Goal: Task Accomplishment & Management: Manage account settings

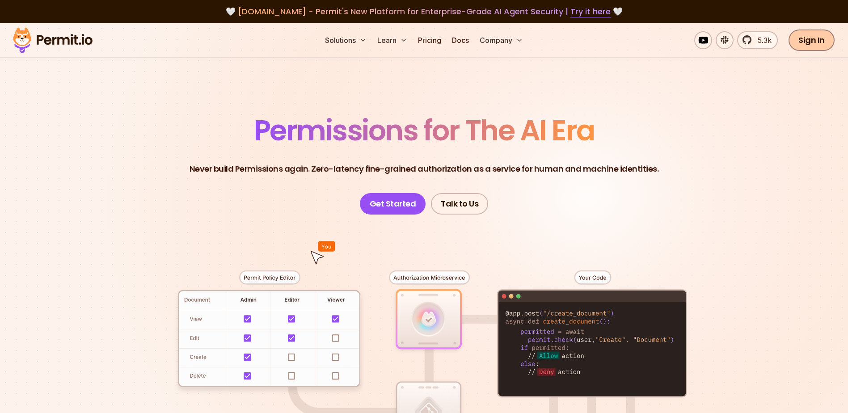
click at [808, 40] on link "Sign In" at bounding box center [811, 39] width 46 height 21
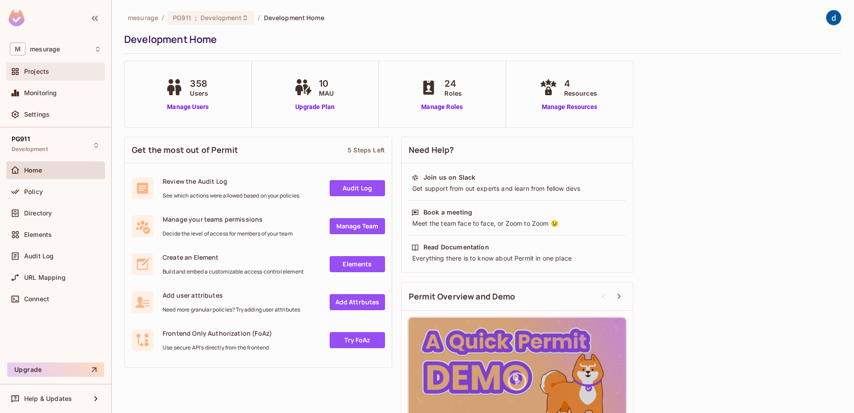
click at [33, 70] on span "Projects" at bounding box center [36, 71] width 25 height 7
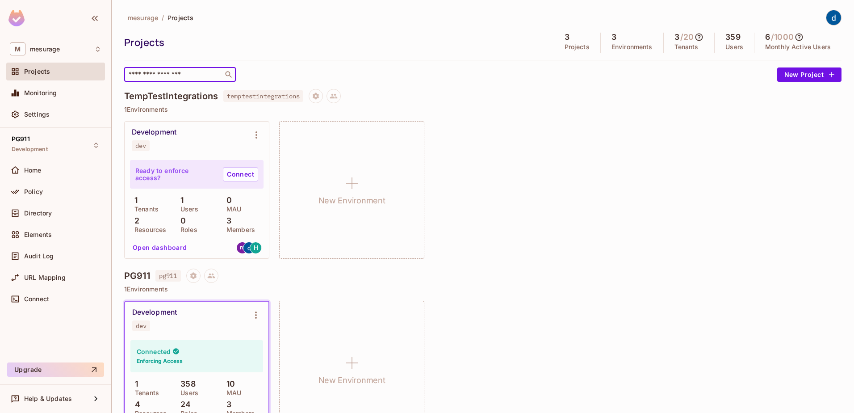
click at [204, 73] on input "text" at bounding box center [174, 74] width 94 height 9
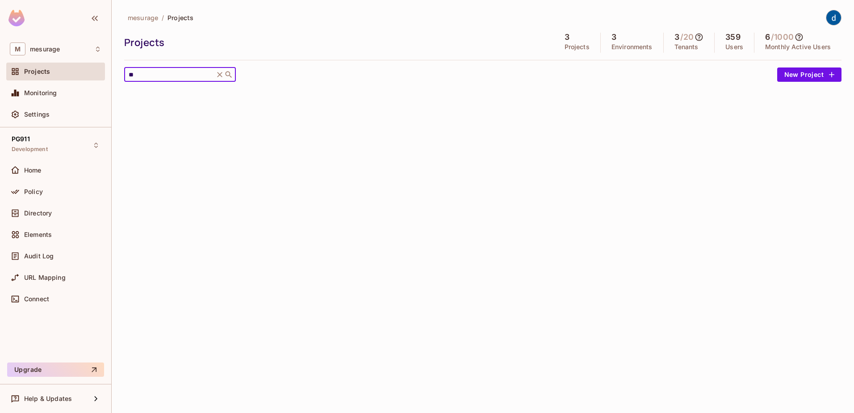
type input "*"
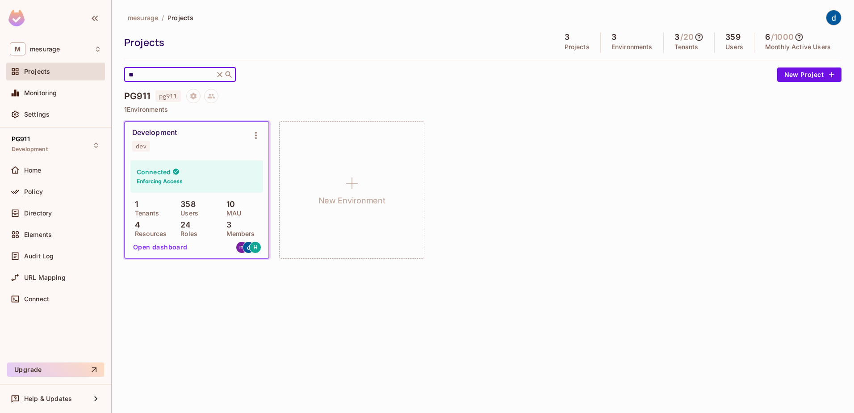
type input "*"
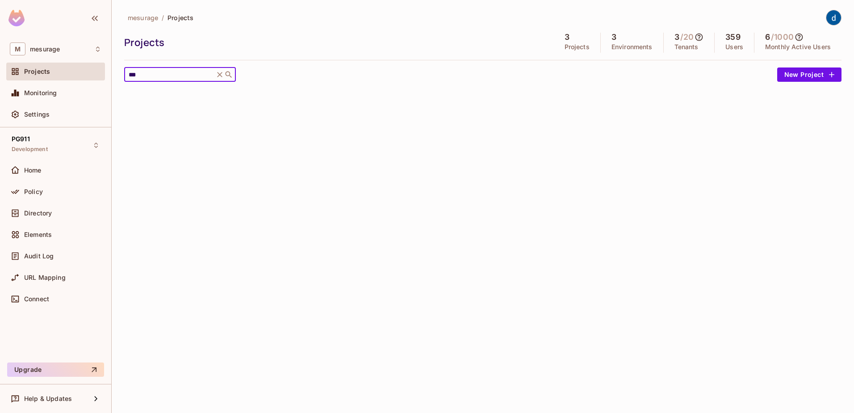
type input "***"
click at [612, 44] on p "Environments" at bounding box center [632, 46] width 41 height 7
click at [612, 36] on h5 "3" at bounding box center [614, 37] width 5 height 9
click at [152, 72] on input "***" at bounding box center [169, 74] width 85 height 9
click at [36, 71] on span "Projects" at bounding box center [37, 71] width 26 height 7
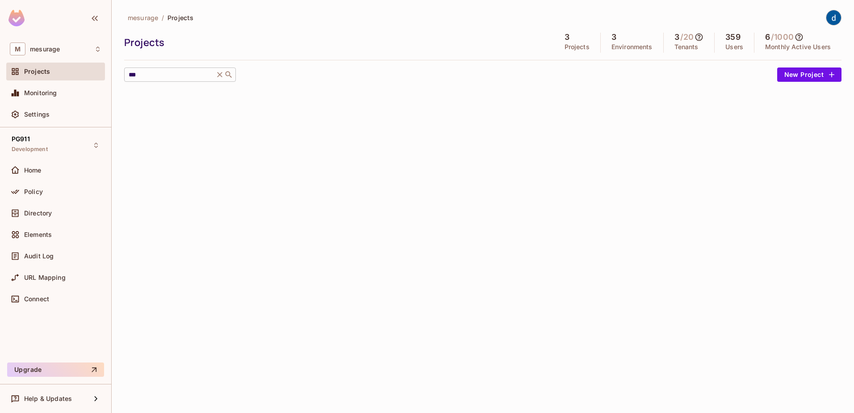
click at [186, 74] on input "***" at bounding box center [169, 74] width 85 height 9
click at [153, 76] on input "***" at bounding box center [169, 74] width 85 height 9
drag, startPoint x: 149, startPoint y: 75, endPoint x: 116, endPoint y: 100, distance: 41.1
click at [108, 75] on div "M mesurage Projects Monitoring Settings PG911 Development Home Policy Directory…" at bounding box center [427, 206] width 854 height 413
type input "*"
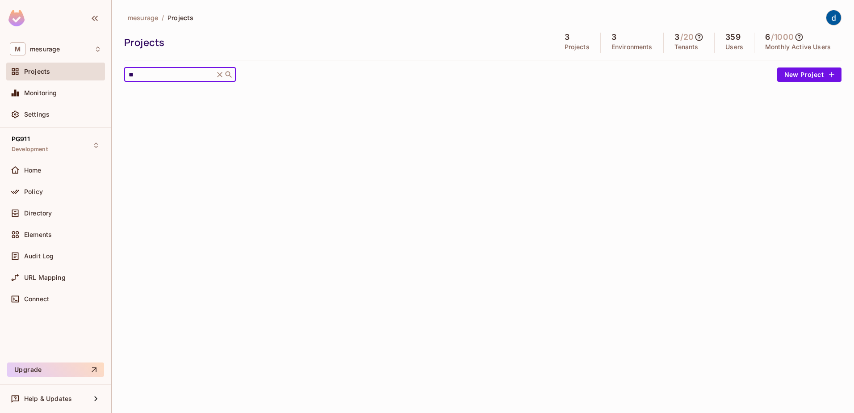
type input "*"
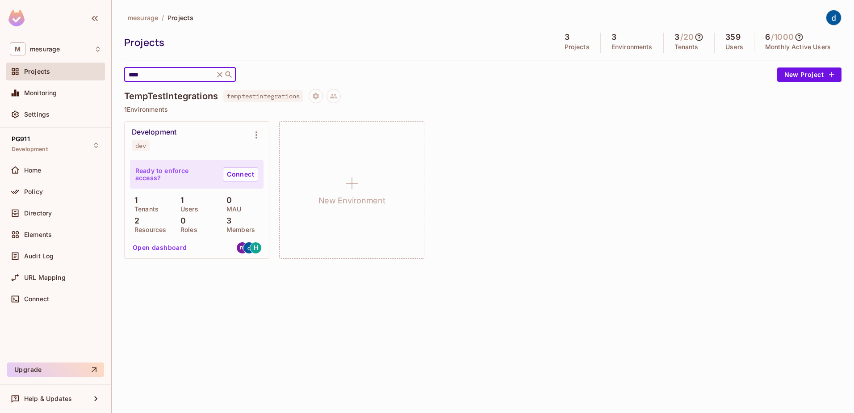
type input "****"
click at [182, 203] on p "1" at bounding box center [180, 200] width 8 height 9
click at [186, 208] on p "Users" at bounding box center [187, 209] width 22 height 7
click at [159, 244] on button "Open dashboard" at bounding box center [160, 247] width 62 height 14
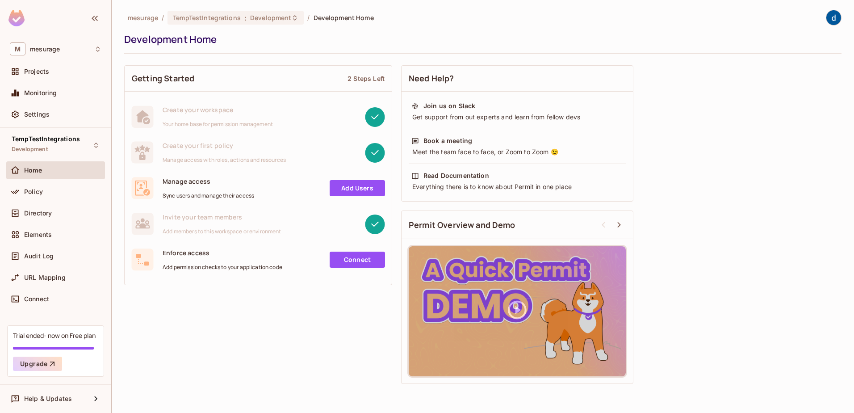
click at [36, 168] on span "Home" at bounding box center [33, 170] width 18 height 7
click at [29, 70] on span "Projects" at bounding box center [36, 71] width 25 height 7
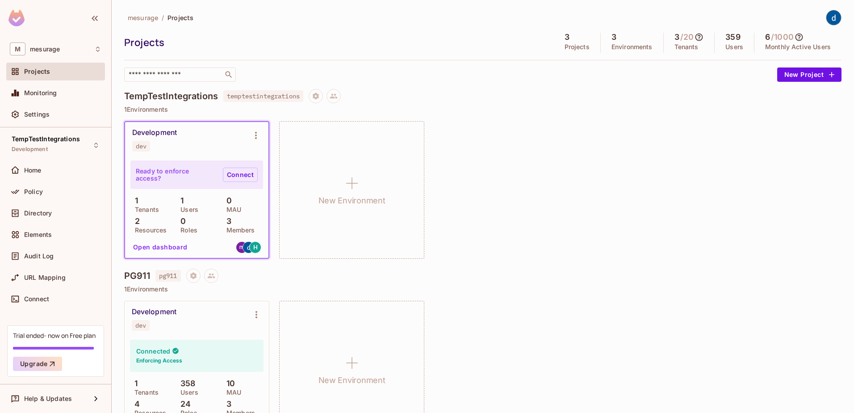
scroll to position [89, 0]
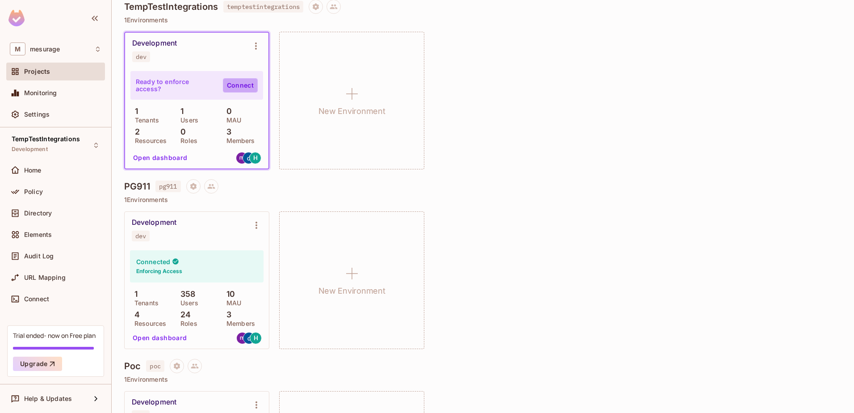
click at [236, 83] on link "Connect" at bounding box center [240, 85] width 35 height 14
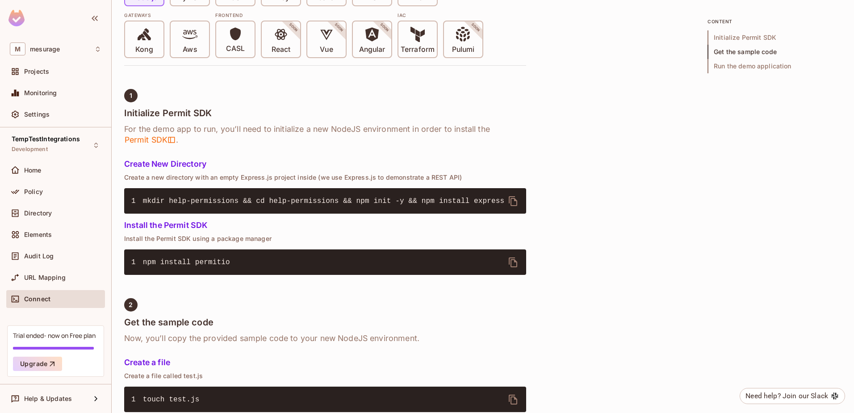
scroll to position [402, 0]
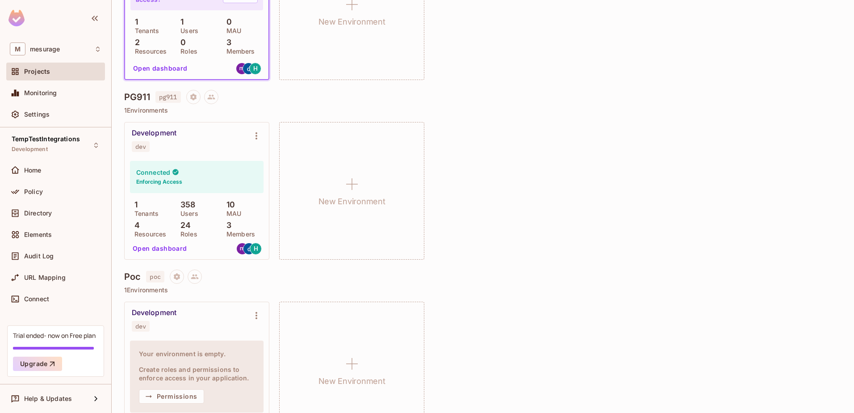
scroll to position [215, 0]
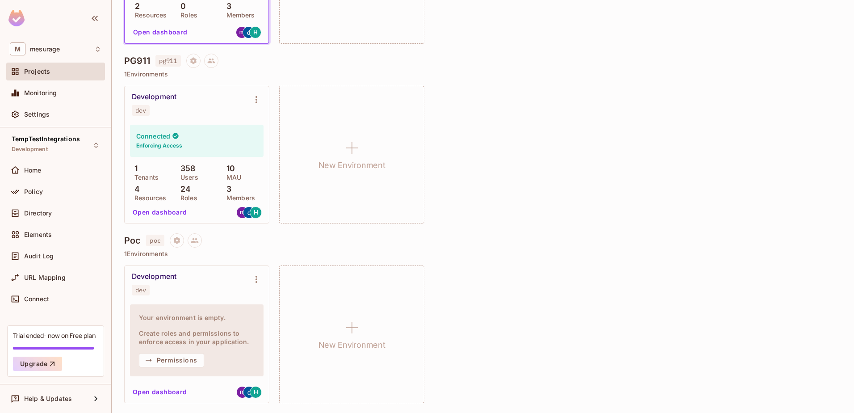
click at [164, 392] on button "Open dashboard" at bounding box center [160, 392] width 62 height 14
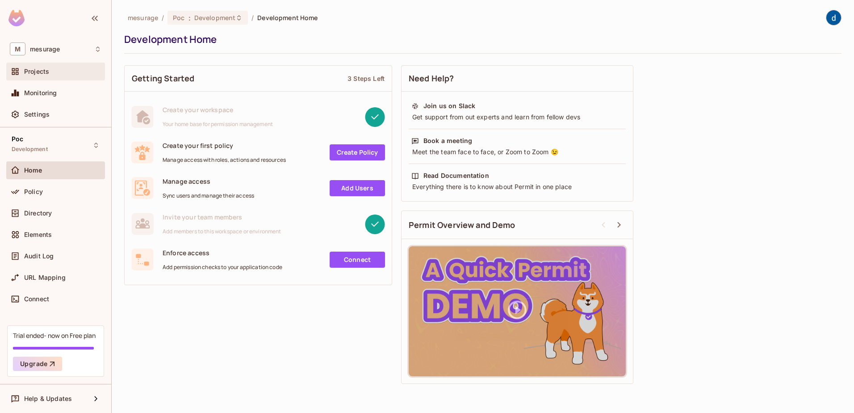
click at [32, 70] on span "Projects" at bounding box center [36, 71] width 25 height 7
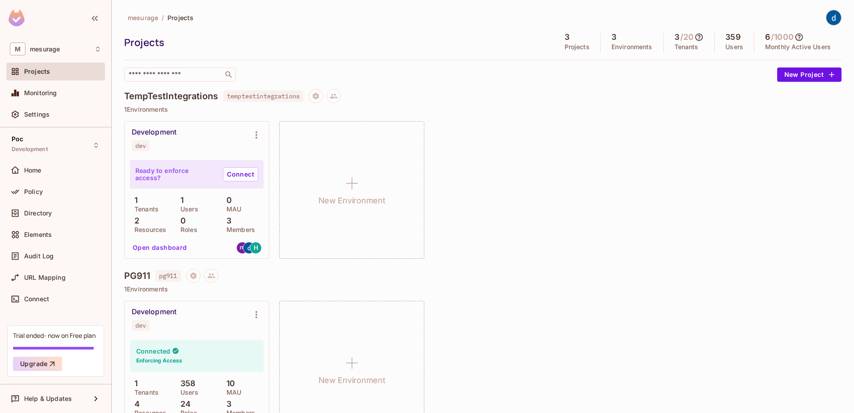
scroll to position [89, 0]
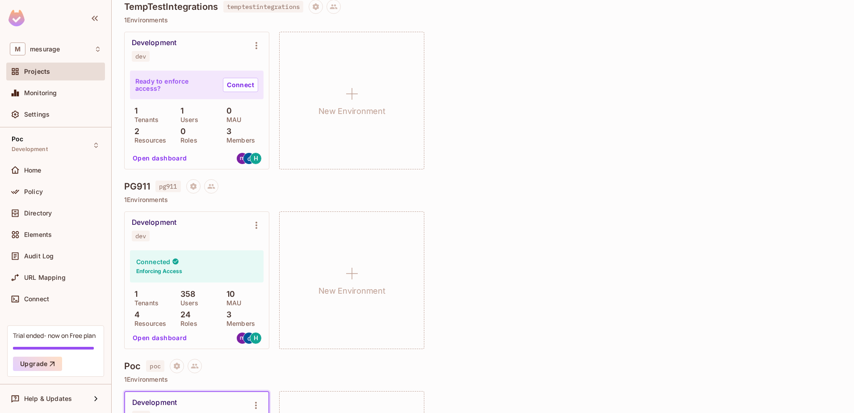
click at [155, 334] on button "Open dashboard" at bounding box center [160, 338] width 62 height 14
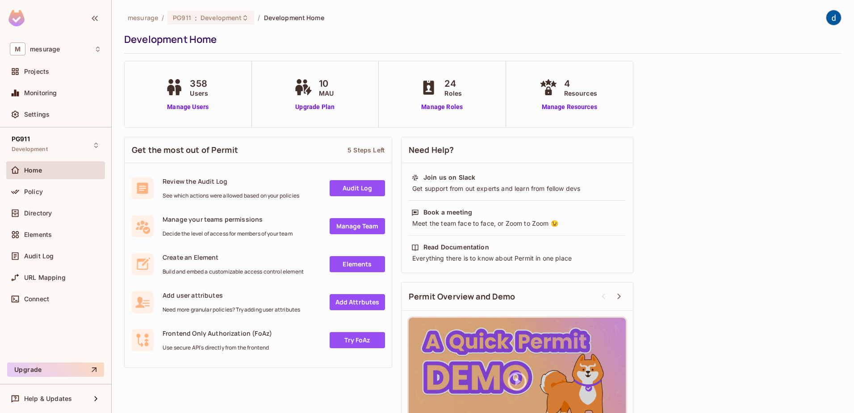
click at [689, 157] on div "Get the most out of Permit 5 Steps Left Review the Audit Log See which actions …" at bounding box center [483, 296] width 718 height 328
click at [686, 185] on div "Get the most out of Permit 5 Steps Left Review the Audit Log See which actions …" at bounding box center [483, 296] width 718 height 328
click at [187, 105] on link "Manage Users" at bounding box center [188, 106] width 50 height 9
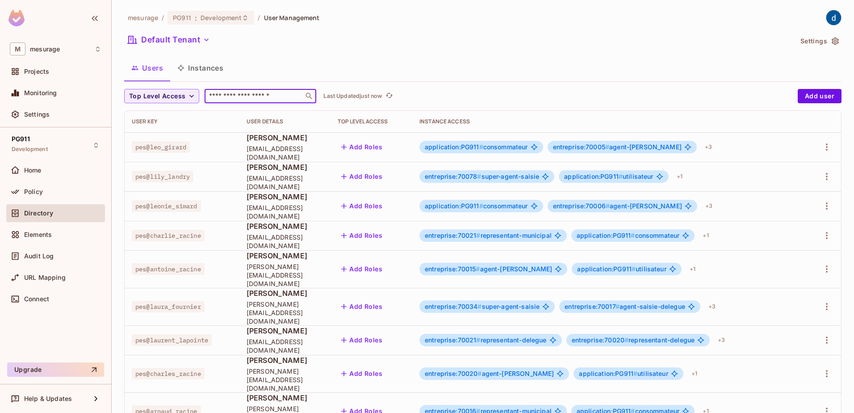
click at [229, 97] on input "text" at bounding box center [254, 96] width 94 height 9
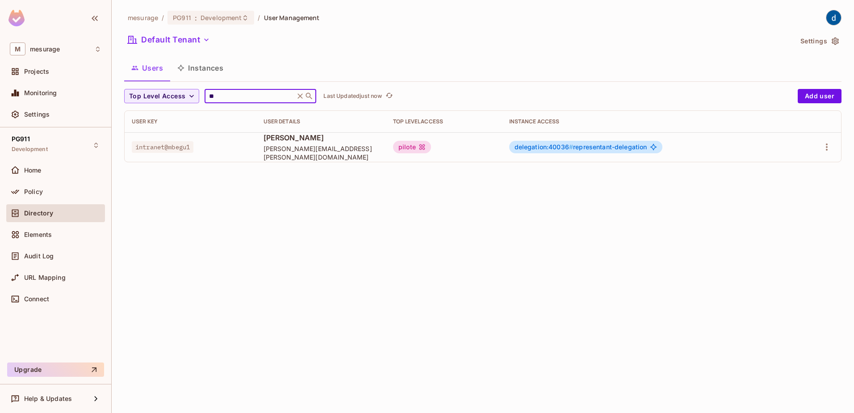
type input "*"
drag, startPoint x: 227, startPoint y: 100, endPoint x: 196, endPoint y: 94, distance: 32.3
click at [196, 94] on div "Top Level Access **** ​ Last Updated just now" at bounding box center [458, 96] width 669 height 14
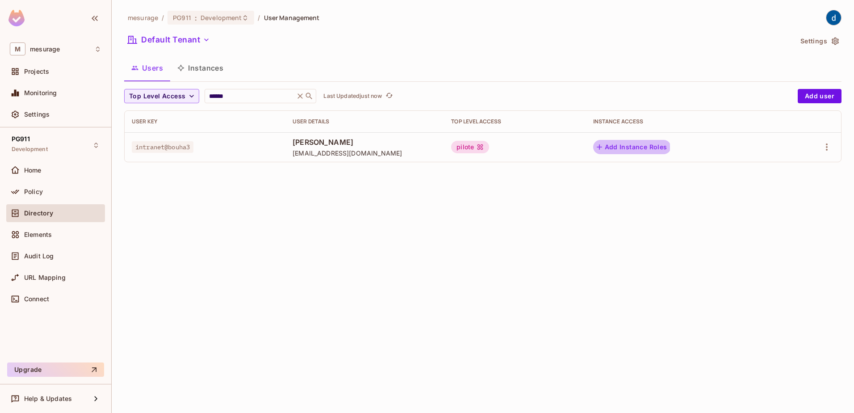
click at [626, 147] on button "Add Instance Roles" at bounding box center [632, 147] width 78 height 14
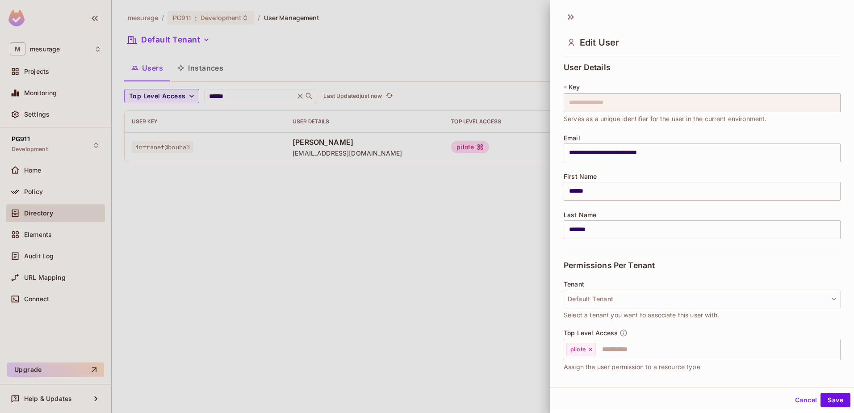
scroll to position [1, 0]
click at [797, 397] on button "Cancel" at bounding box center [806, 398] width 29 height 14
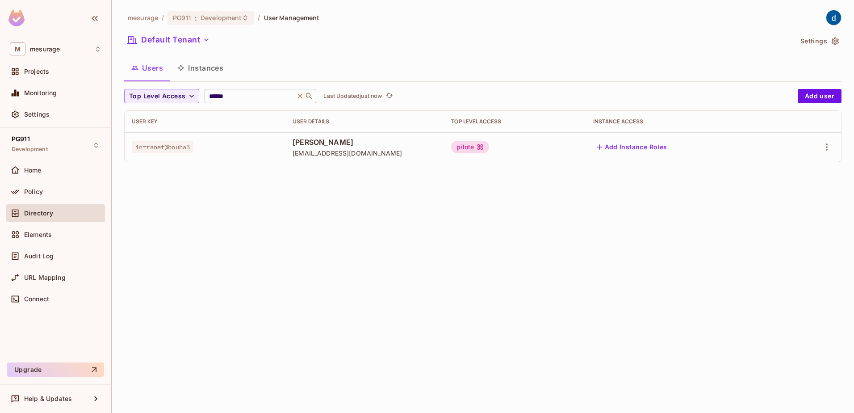
click at [239, 94] on input "******" at bounding box center [249, 96] width 85 height 9
click at [223, 94] on input "******" at bounding box center [249, 96] width 85 height 9
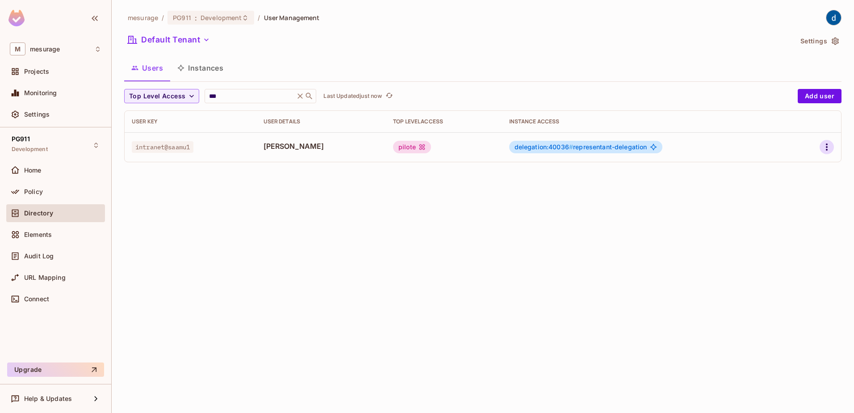
click at [828, 147] on icon "button" at bounding box center [827, 147] width 11 height 11
click at [527, 122] on div at bounding box center [427, 206] width 854 height 413
click at [828, 146] on icon "button" at bounding box center [827, 147] width 11 height 11
click at [772, 167] on span "Edit" at bounding box center [779, 167] width 17 height 14
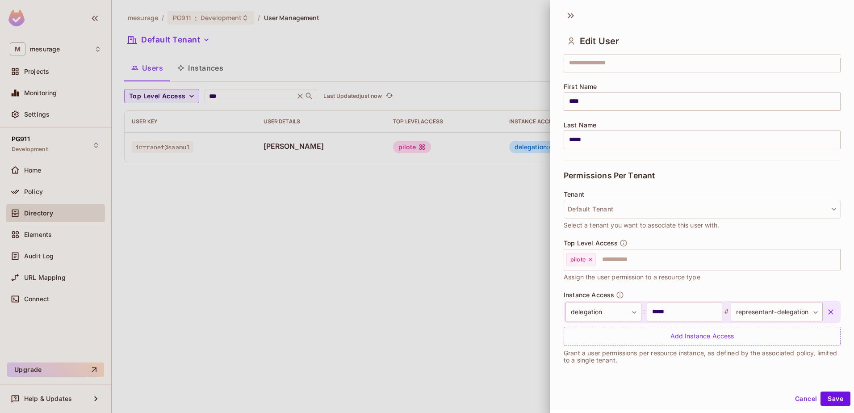
click at [420, 244] on div at bounding box center [427, 206] width 854 height 413
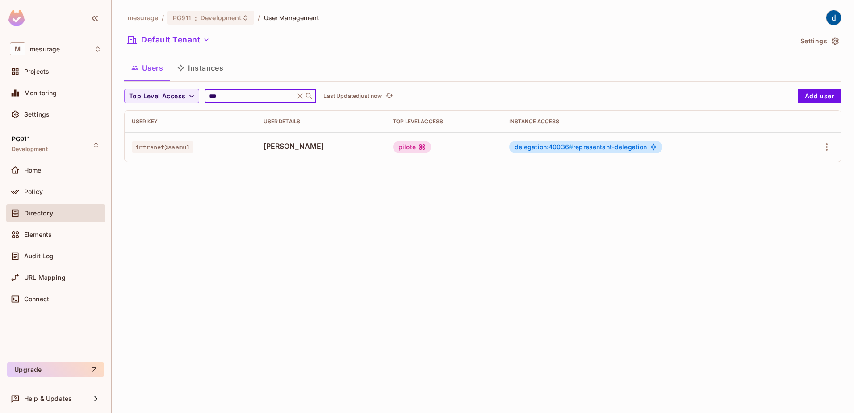
click at [230, 92] on input "***" at bounding box center [249, 96] width 85 height 9
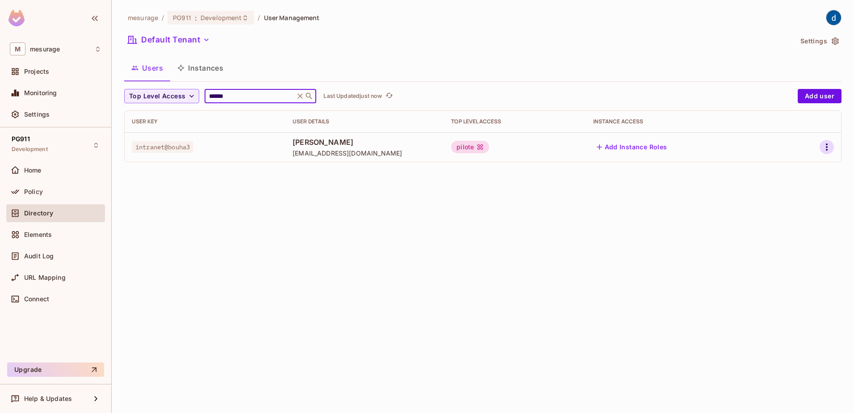
type input "******"
click at [825, 149] on icon "button" at bounding box center [827, 147] width 11 height 11
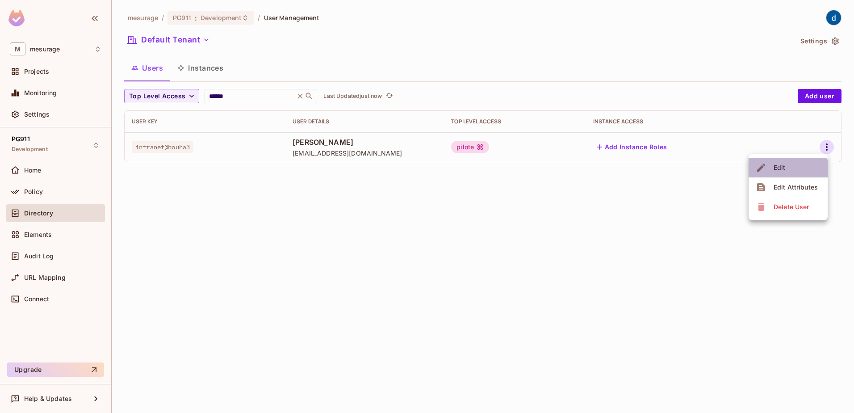
click at [773, 170] on span "Edit" at bounding box center [779, 167] width 17 height 14
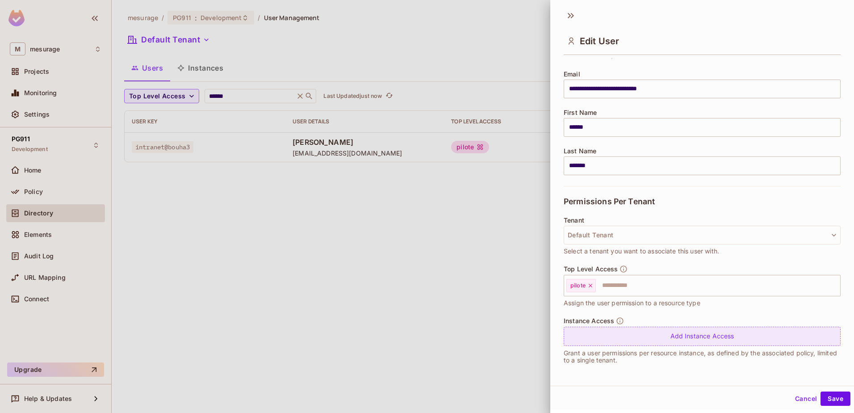
click at [673, 336] on div "Add Instance Access" at bounding box center [702, 336] width 277 height 19
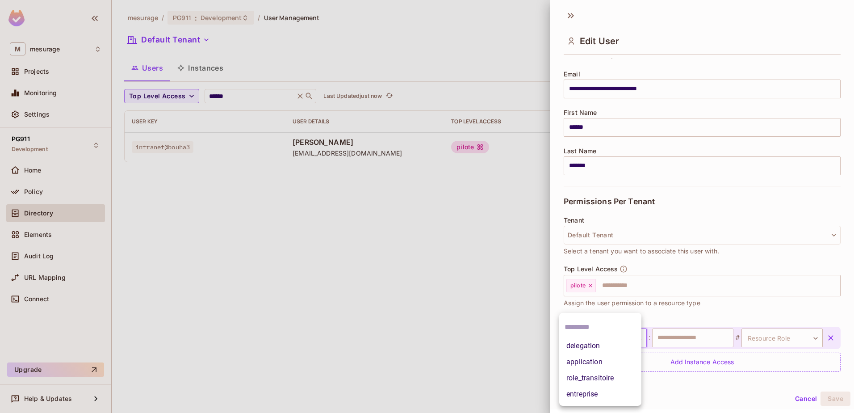
click at [634, 338] on body "**********" at bounding box center [427, 206] width 854 height 413
click at [580, 392] on li "entreprise" at bounding box center [600, 394] width 82 height 16
click at [690, 339] on input "text" at bounding box center [692, 337] width 81 height 19
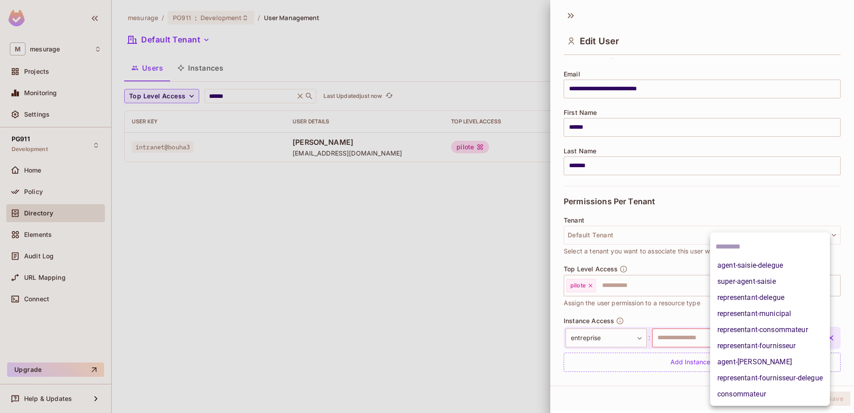
click at [799, 339] on body "**********" at bounding box center [427, 206] width 854 height 413
click at [736, 264] on li "agent-saisie-delegue" at bounding box center [770, 265] width 120 height 16
type input "**********"
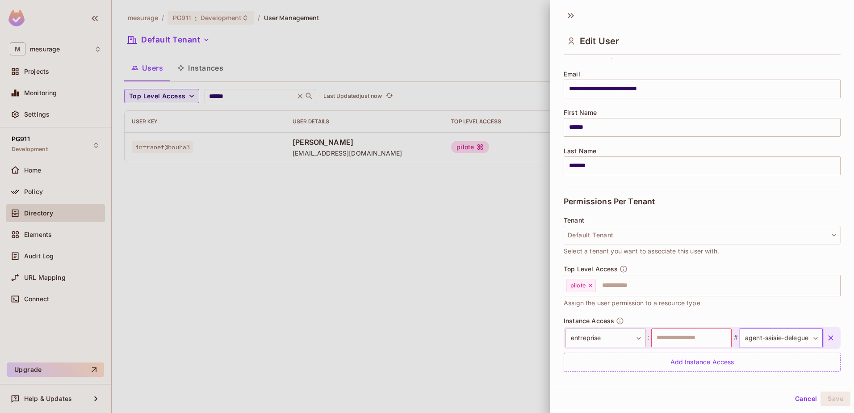
click at [797, 398] on button "Cancel" at bounding box center [806, 398] width 29 height 14
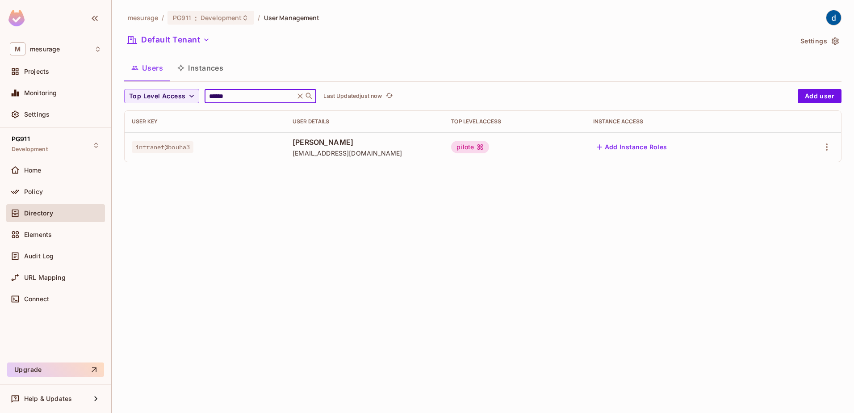
click at [239, 97] on input "******" at bounding box center [249, 96] width 85 height 9
type input "*"
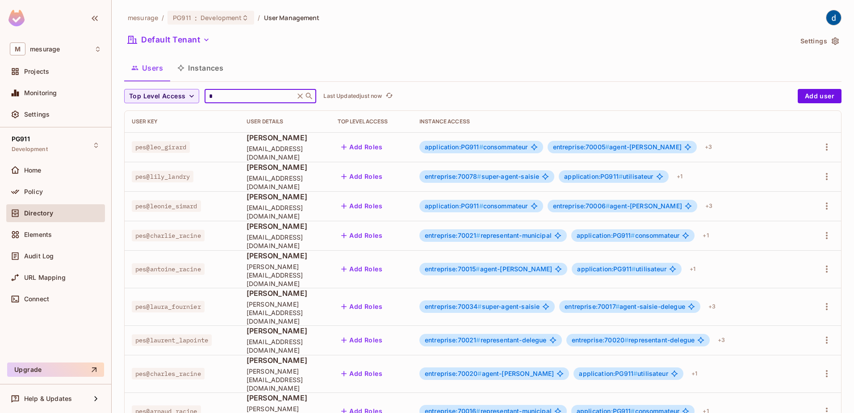
click at [239, 97] on input "*" at bounding box center [249, 96] width 85 height 9
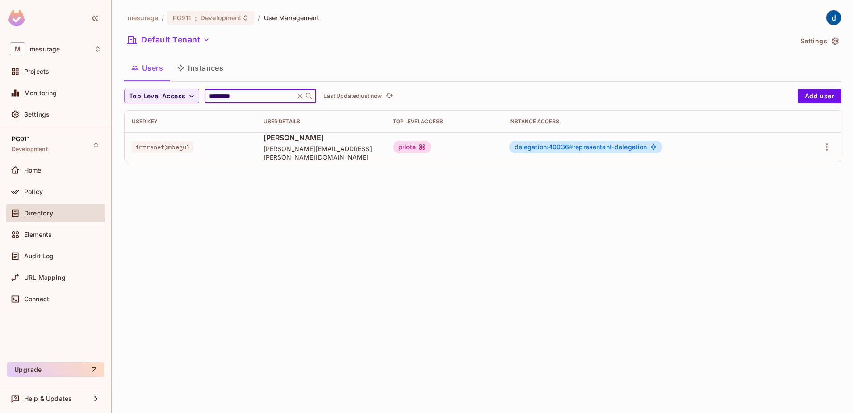
type input "*********"
click at [574, 149] on span "delegation:40036 #" at bounding box center [544, 147] width 59 height 8
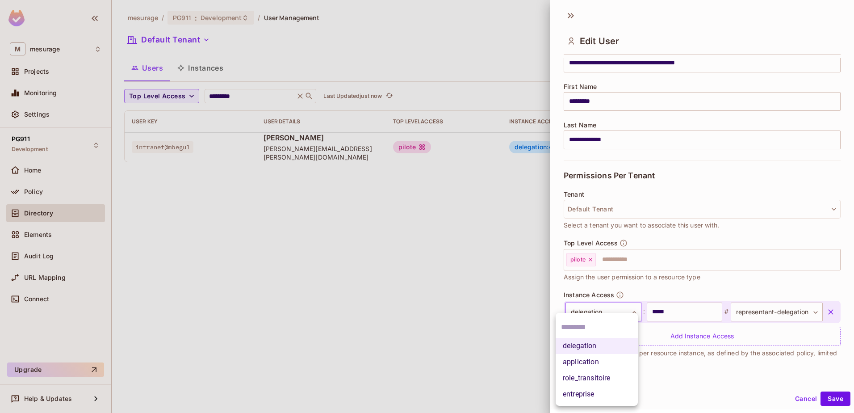
click at [626, 314] on body "**********" at bounding box center [427, 206] width 854 height 413
click at [728, 288] on div at bounding box center [427, 206] width 854 height 413
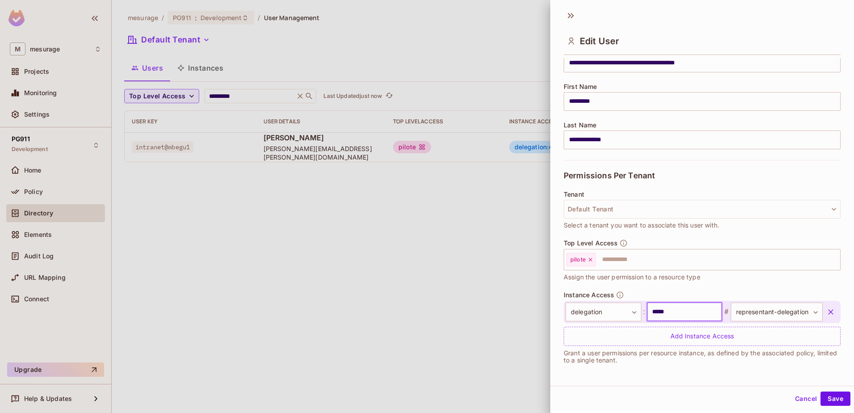
click at [659, 309] on input "*****" at bounding box center [685, 311] width 76 height 19
click at [247, 95] on div at bounding box center [427, 206] width 854 height 413
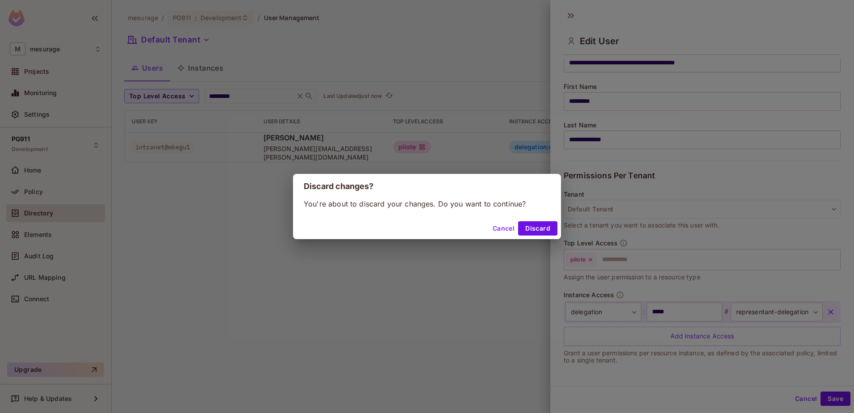
click at [502, 230] on button "Cancel" at bounding box center [503, 228] width 29 height 14
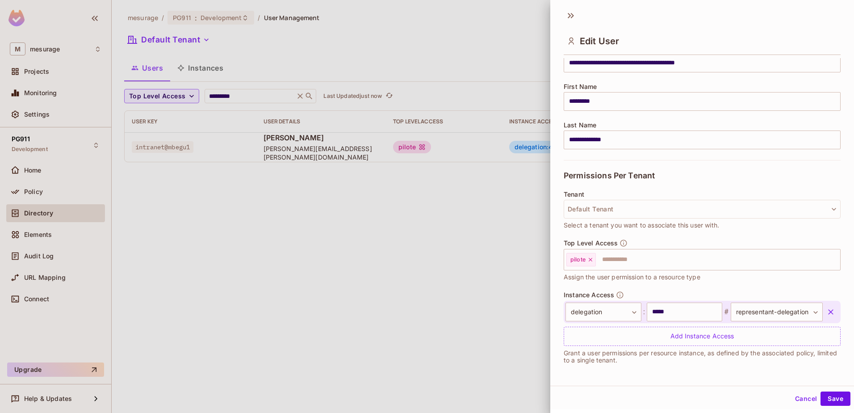
click at [227, 96] on div at bounding box center [427, 206] width 854 height 413
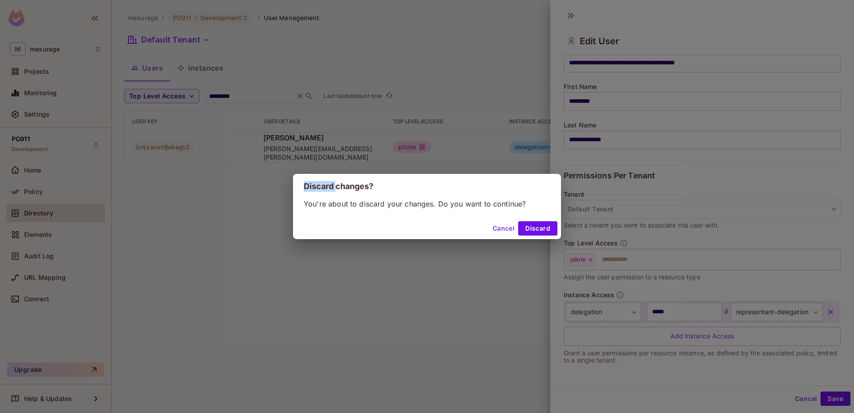
click at [227, 96] on div "Discard changes? You're about to discard your changes. Do you want to continue?…" at bounding box center [427, 206] width 854 height 413
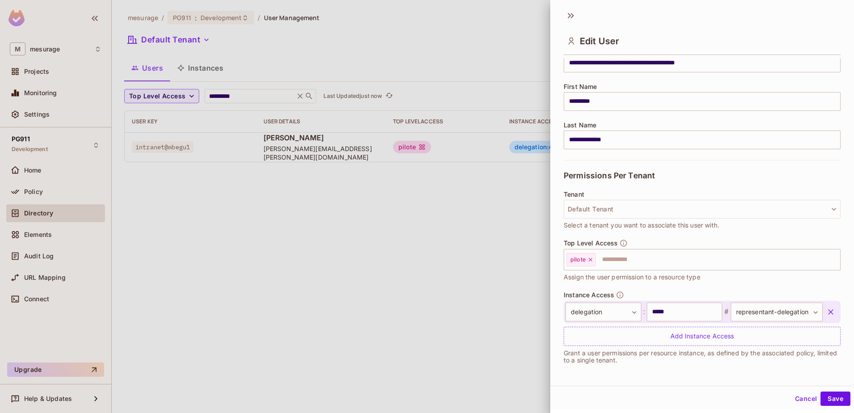
click at [802, 399] on button "Cancel" at bounding box center [806, 398] width 29 height 14
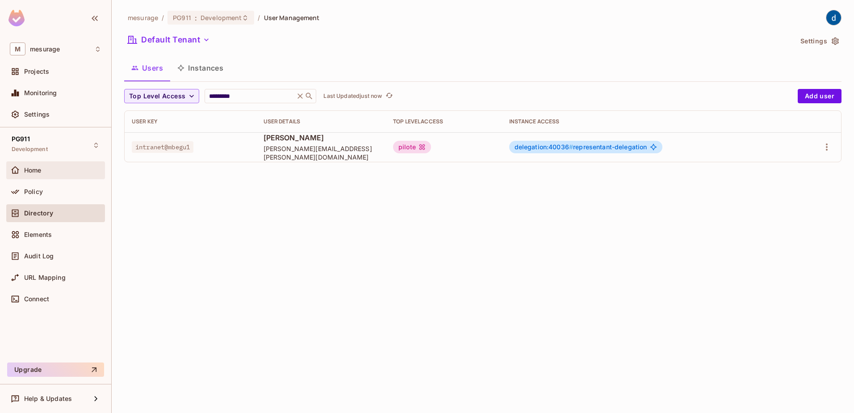
click at [31, 172] on span "Home" at bounding box center [32, 170] width 17 height 7
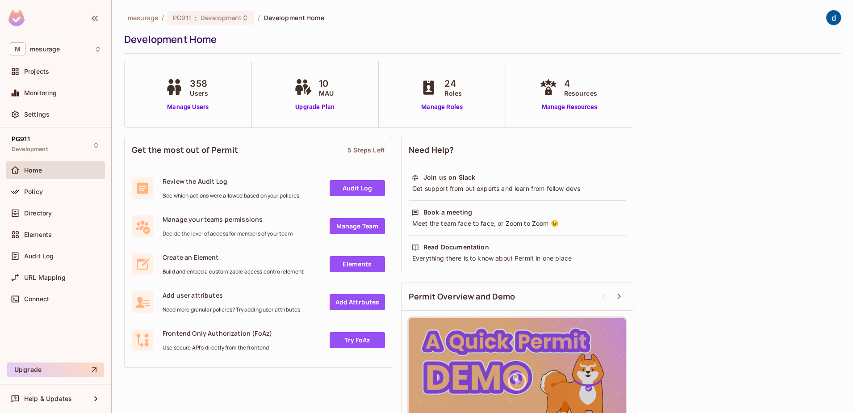
click at [574, 95] on span "Resources" at bounding box center [580, 92] width 33 height 9
click at [563, 105] on link "Manage Resources" at bounding box center [570, 106] width 64 height 9
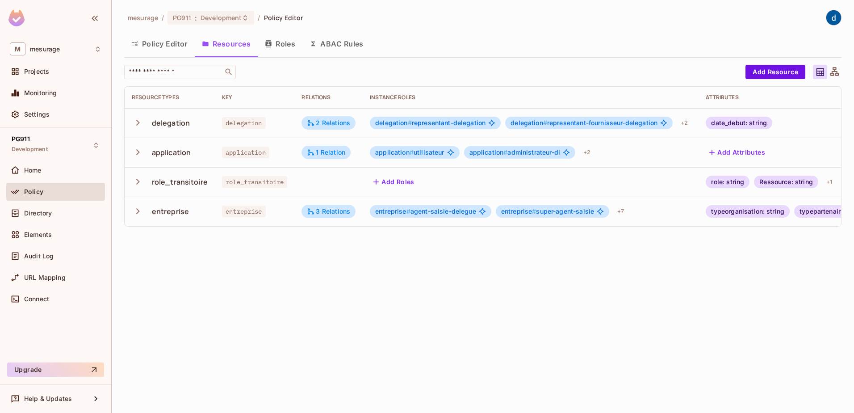
click at [139, 210] on icon "button" at bounding box center [138, 211] width 12 height 12
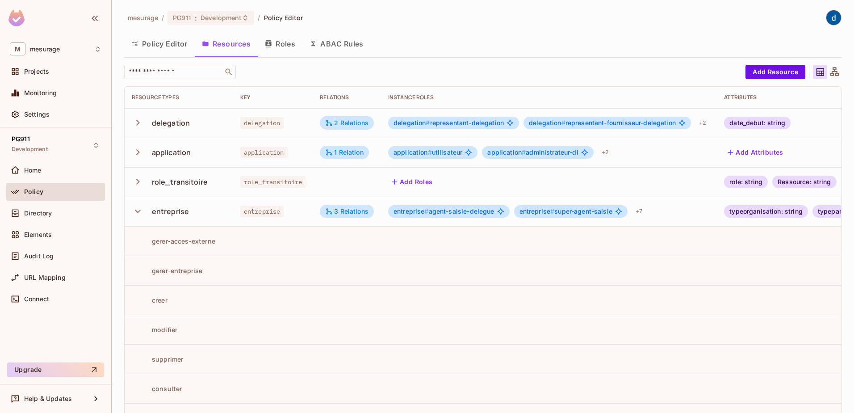
click at [165, 213] on div "entreprise" at bounding box center [171, 211] width 38 height 10
click at [160, 211] on div "entreprise" at bounding box center [171, 211] width 38 height 10
click at [252, 212] on span "entreprise" at bounding box center [262, 212] width 44 height 12
click at [134, 210] on icon "button" at bounding box center [138, 211] width 12 height 12
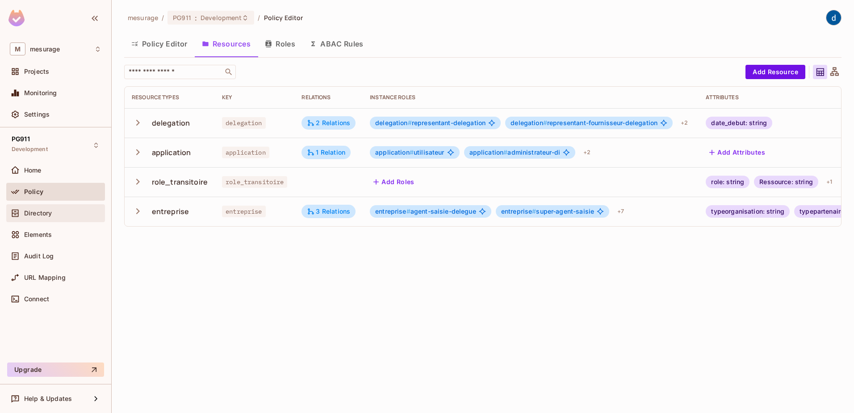
click at [36, 212] on span "Directory" at bounding box center [38, 213] width 28 height 7
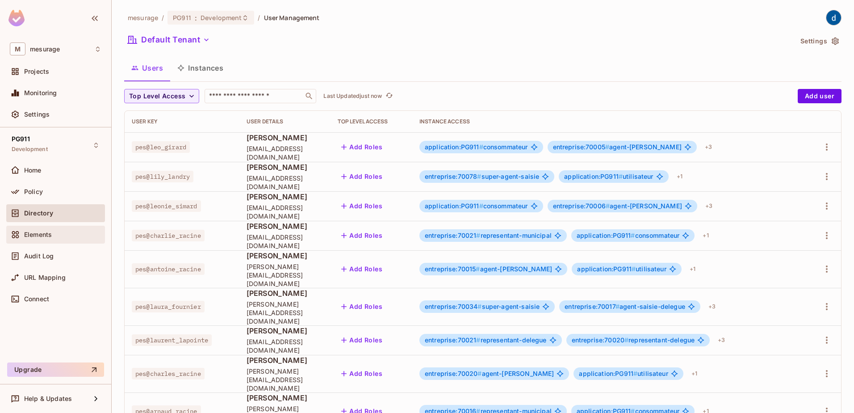
click at [34, 231] on span "Elements" at bounding box center [38, 234] width 28 height 7
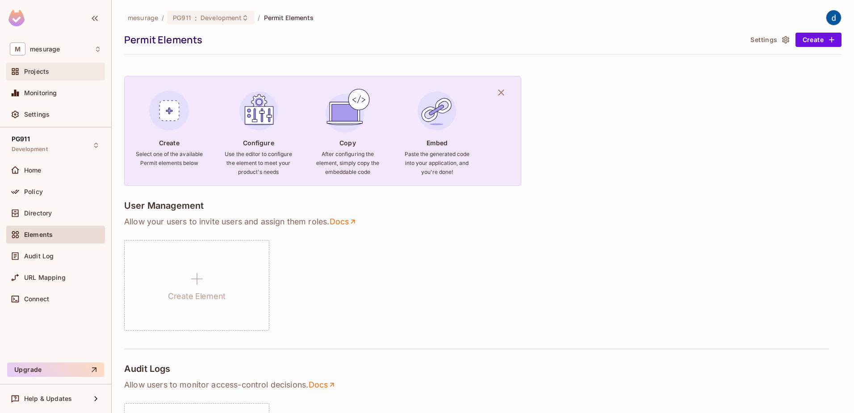
click at [33, 71] on span "Projects" at bounding box center [36, 71] width 25 height 7
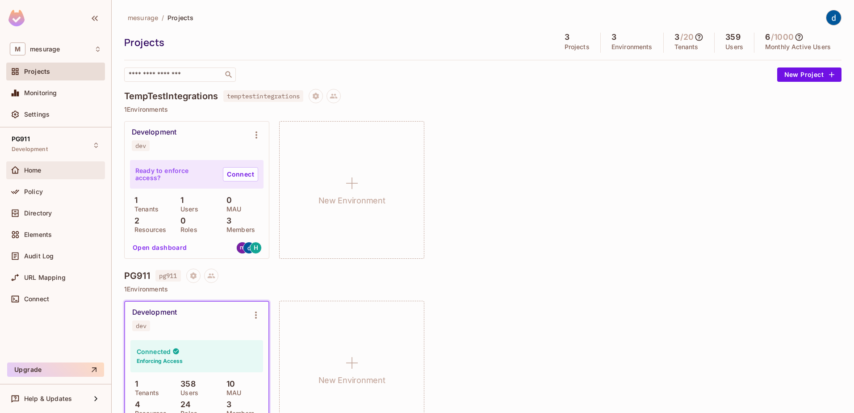
click at [28, 170] on span "Home" at bounding box center [32, 170] width 17 height 7
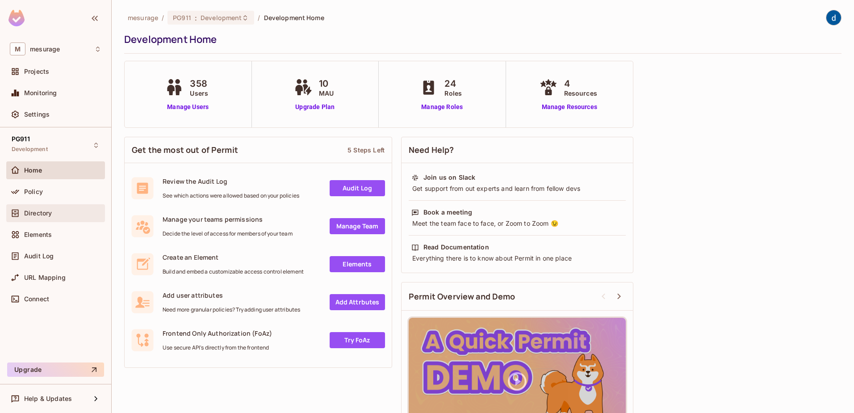
click at [36, 211] on span "Directory" at bounding box center [38, 213] width 28 height 7
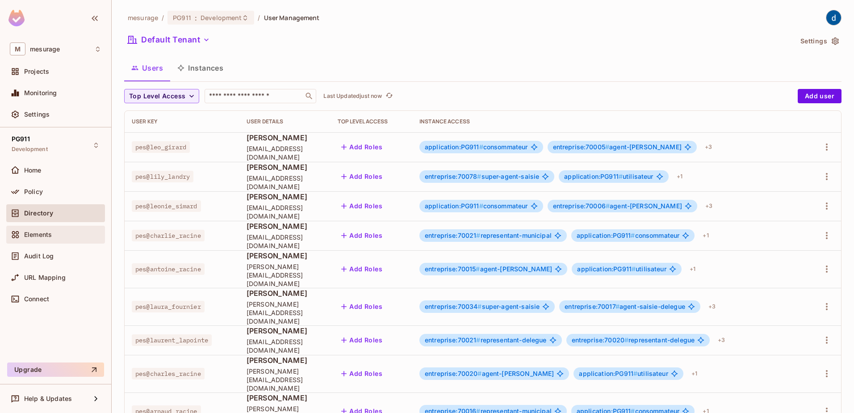
click at [41, 237] on span "Elements" at bounding box center [38, 234] width 28 height 7
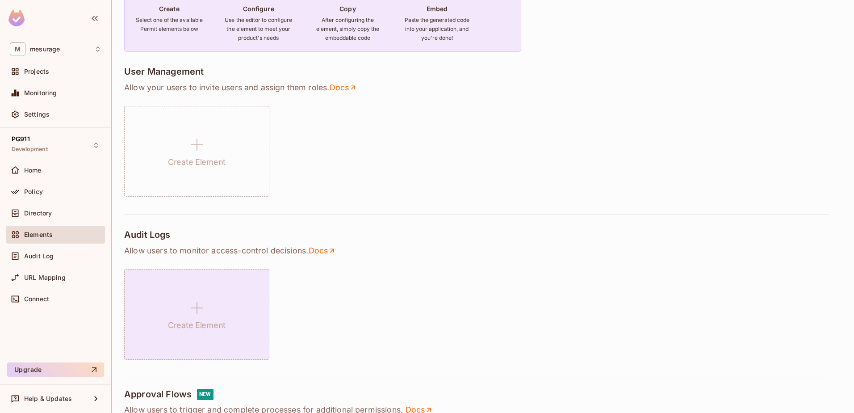
scroll to position [268, 0]
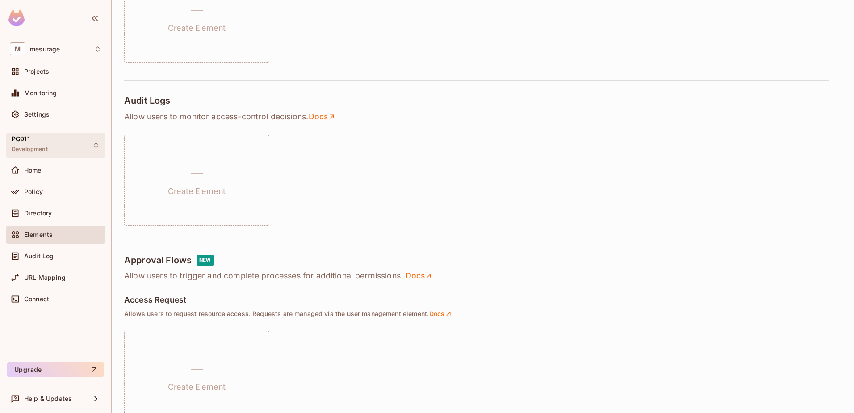
click at [18, 137] on span "PG911" at bounding box center [21, 138] width 18 height 7
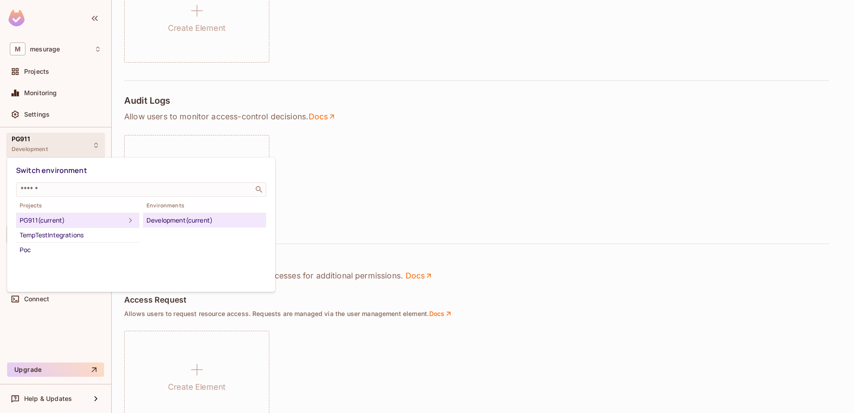
click at [389, 172] on div at bounding box center [427, 206] width 854 height 413
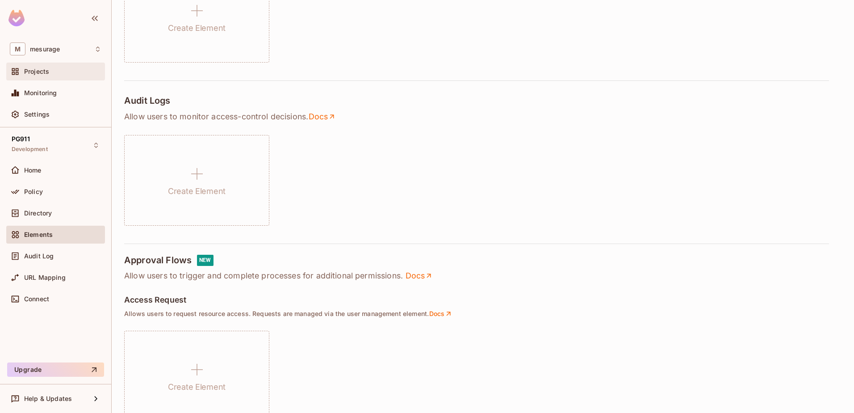
click at [33, 72] on span "Projects" at bounding box center [36, 71] width 25 height 7
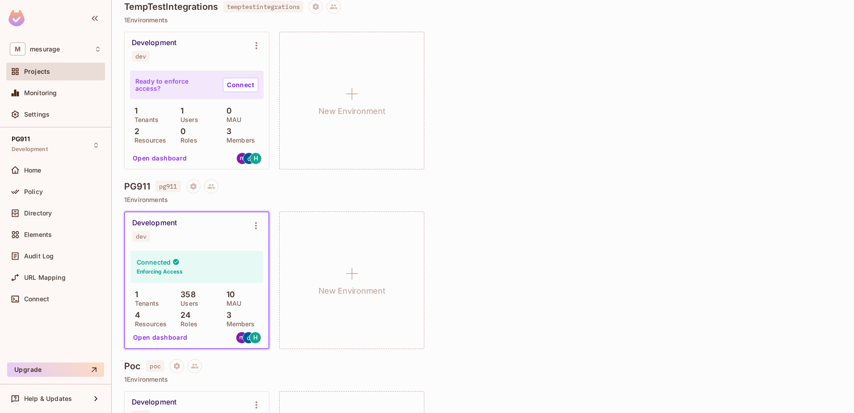
scroll to position [179, 0]
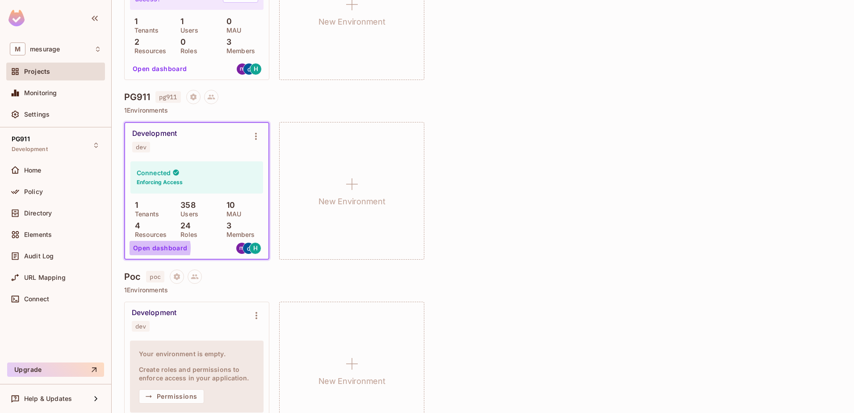
click at [157, 248] on button "Open dashboard" at bounding box center [161, 248] width 62 height 14
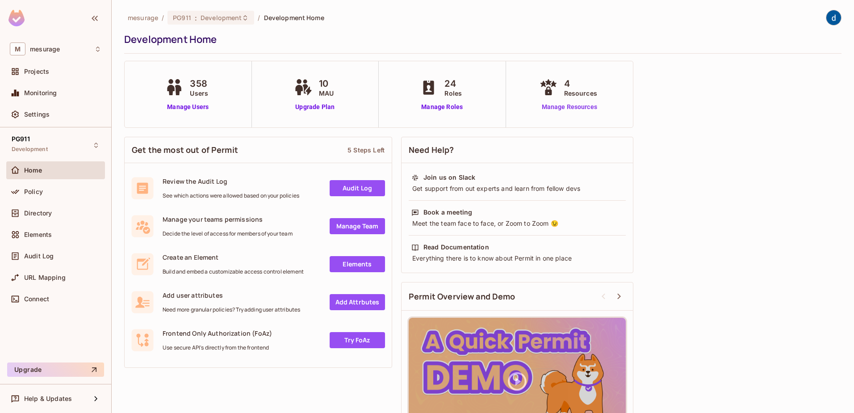
click at [567, 109] on link "Manage Resources" at bounding box center [570, 106] width 64 height 9
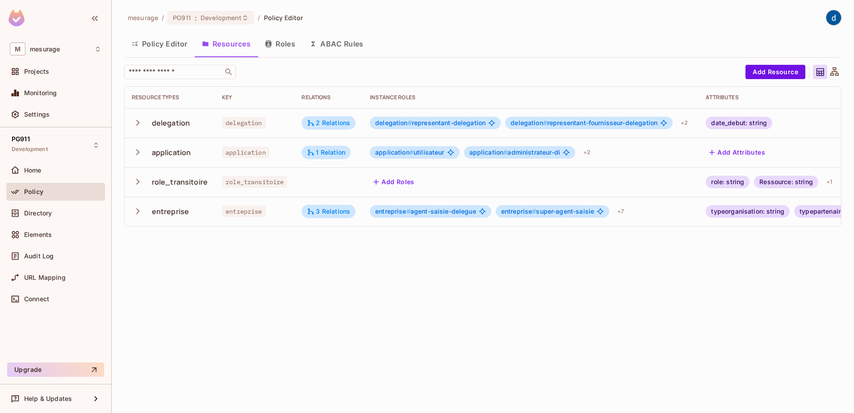
click at [138, 212] on icon "button" at bounding box center [138, 211] width 4 height 6
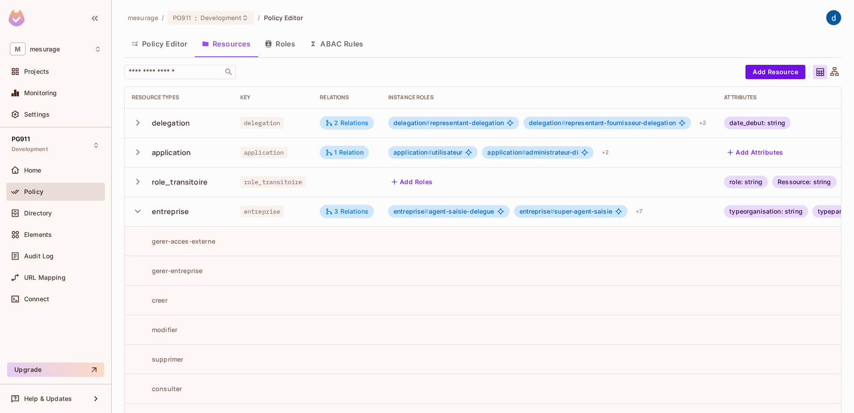
click at [141, 183] on icon "button" at bounding box center [138, 182] width 12 height 12
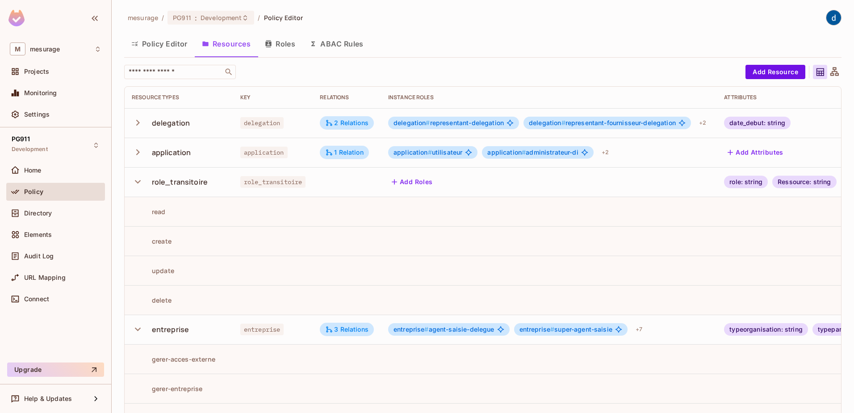
click at [143, 182] on icon "button" at bounding box center [138, 182] width 12 height 12
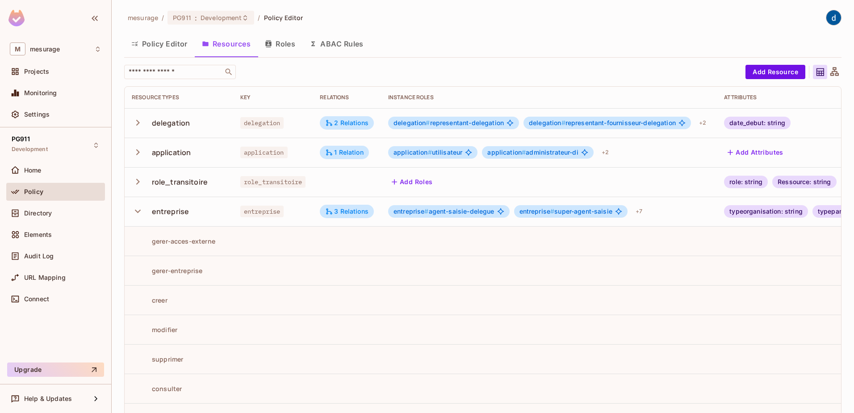
click at [156, 44] on button "Policy Editor" at bounding box center [159, 44] width 71 height 22
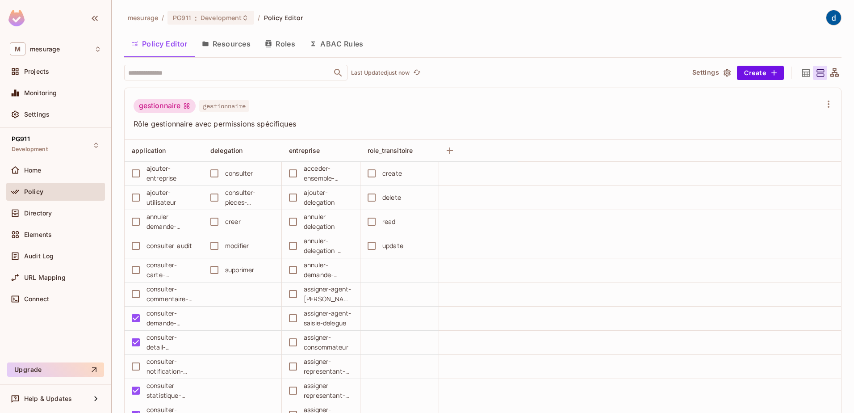
click at [231, 41] on button "Resources" at bounding box center [226, 44] width 63 height 22
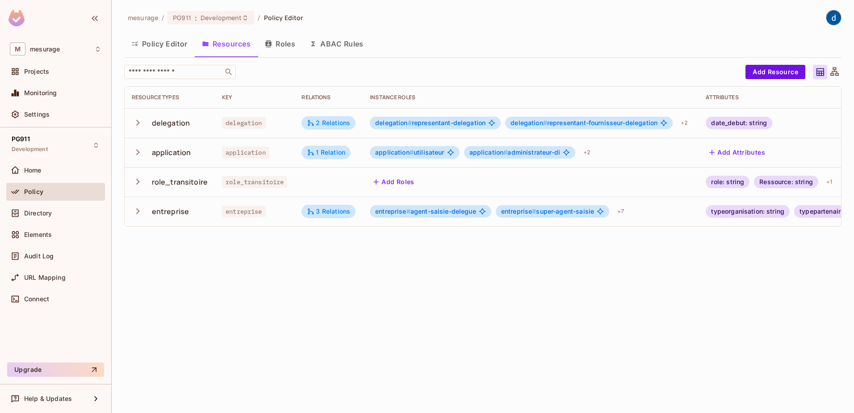
click at [166, 213] on div "entreprise" at bounding box center [171, 211] width 38 height 10
click at [624, 210] on div "+ 7" at bounding box center [621, 211] width 14 height 14
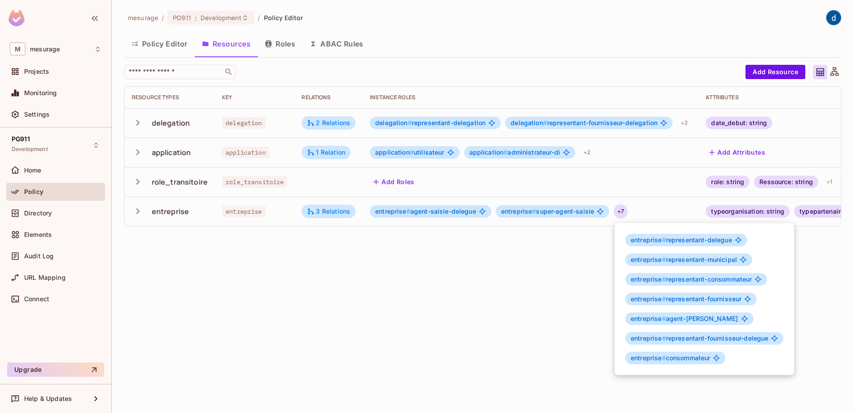
click at [499, 281] on div at bounding box center [427, 206] width 854 height 413
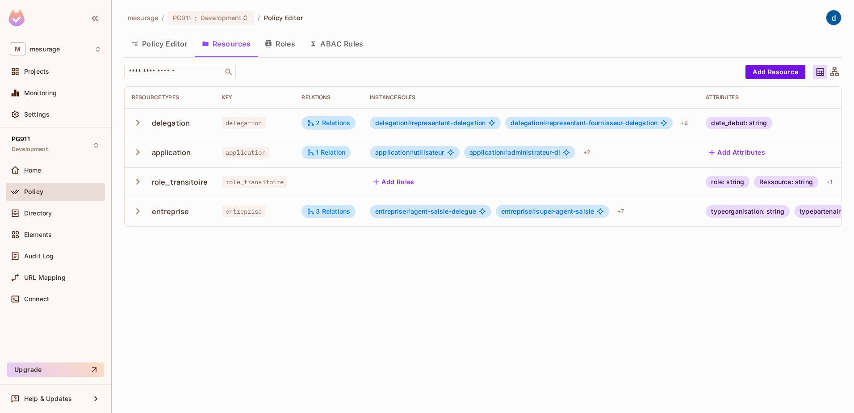
click at [283, 45] on button "Roles" at bounding box center [280, 44] width 45 height 22
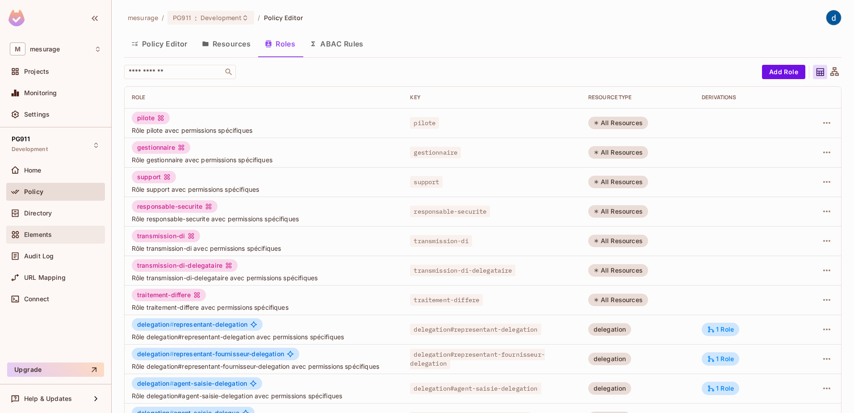
click at [34, 234] on span "Elements" at bounding box center [38, 234] width 28 height 7
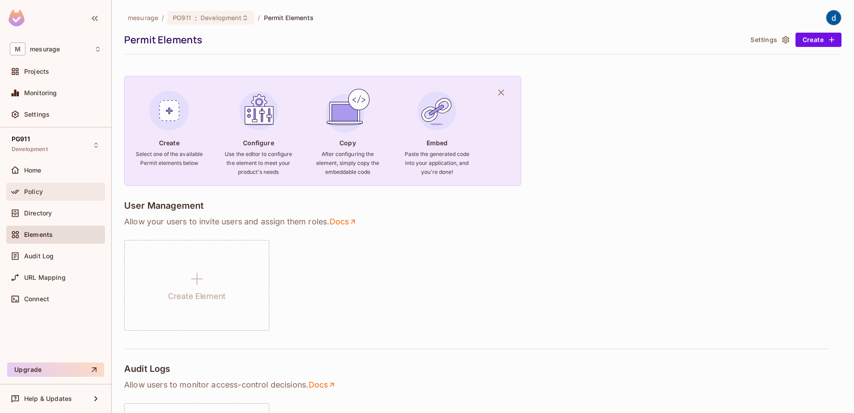
click at [31, 188] on span "Policy" at bounding box center [33, 191] width 19 height 7
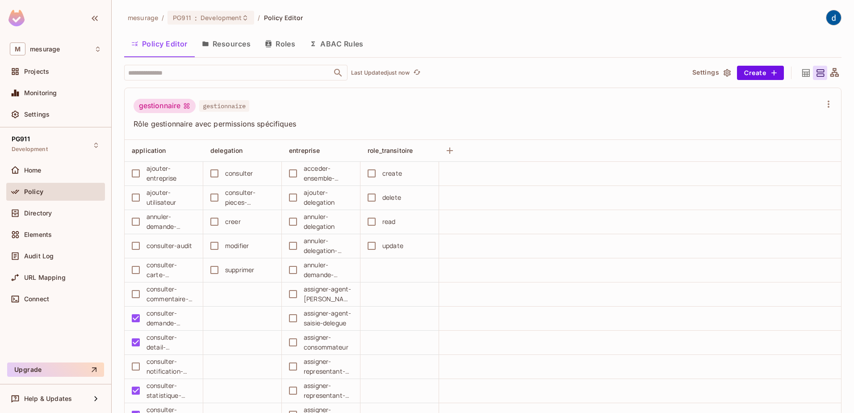
click at [218, 44] on button "Resources" at bounding box center [226, 44] width 63 height 22
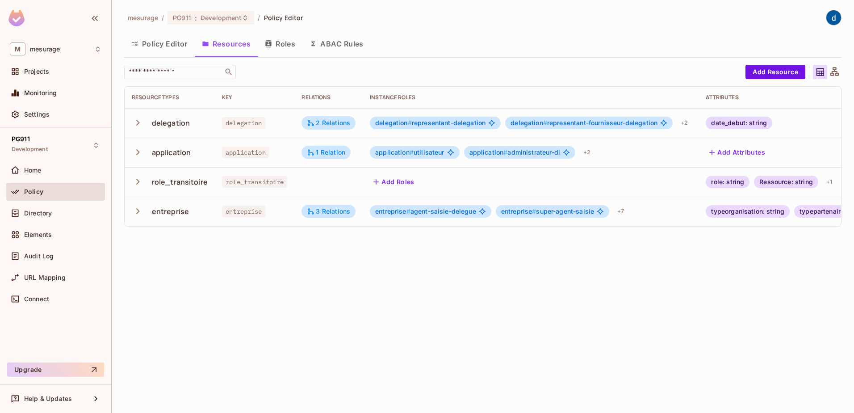
click at [165, 44] on button "Policy Editor" at bounding box center [159, 44] width 71 height 22
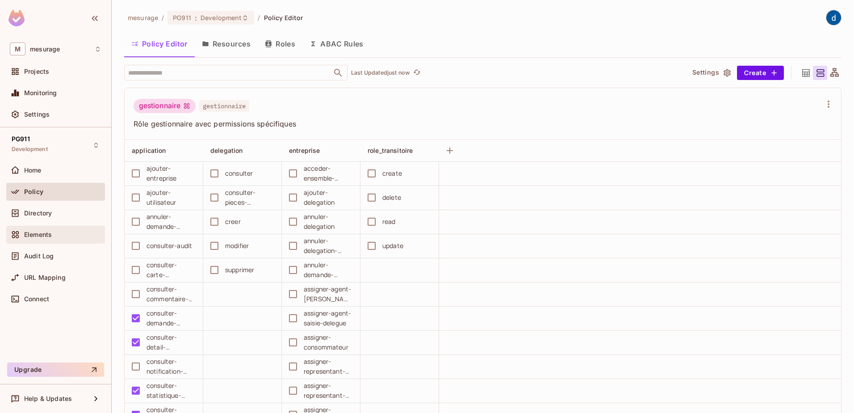
click at [31, 231] on span "Elements" at bounding box center [38, 234] width 28 height 7
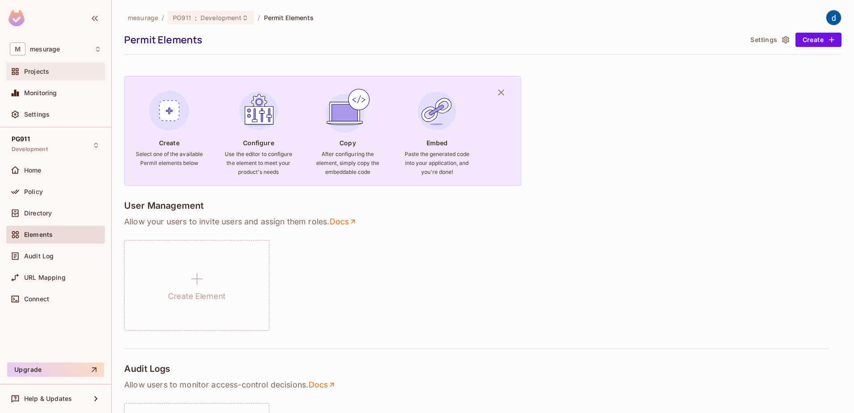
click at [32, 71] on span "Projects" at bounding box center [36, 71] width 25 height 7
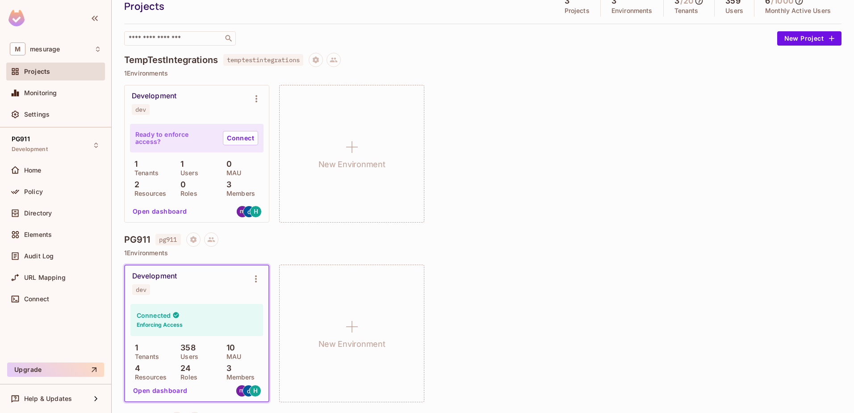
scroll to position [126, 0]
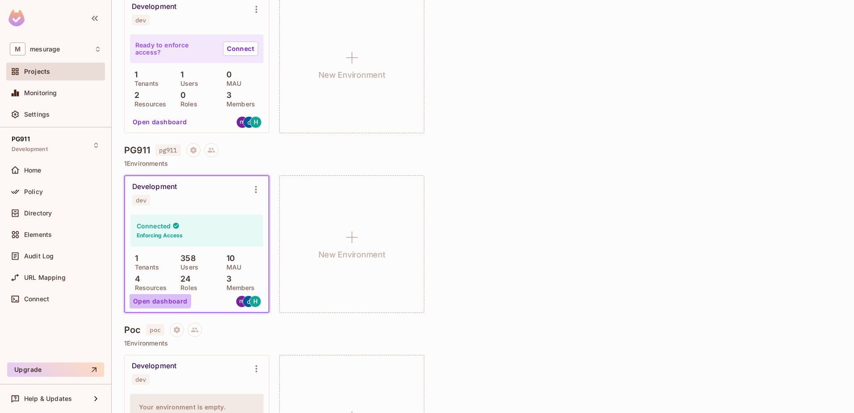
click at [157, 297] on button "Open dashboard" at bounding box center [161, 301] width 62 height 14
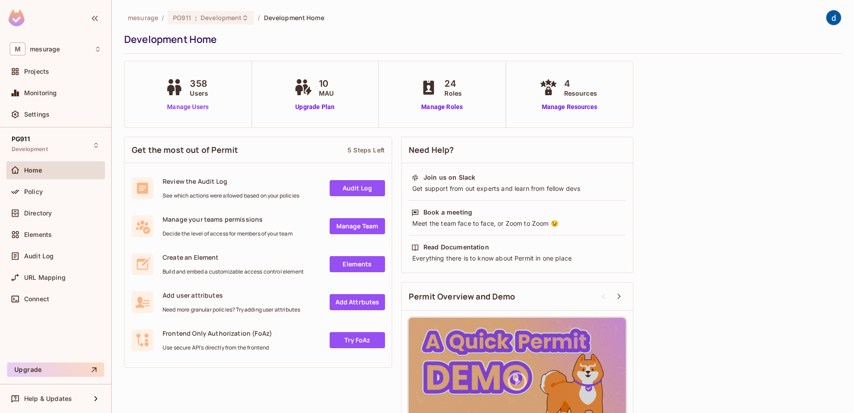
click at [180, 106] on link "Manage Users" at bounding box center [188, 106] width 50 height 9
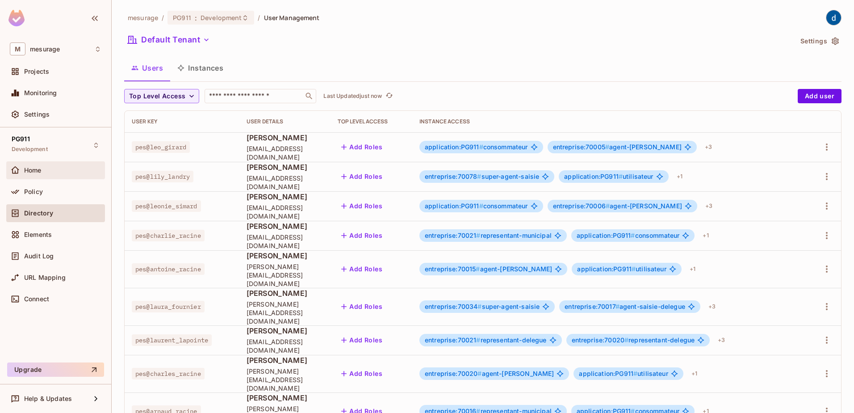
click at [33, 167] on span "Home" at bounding box center [32, 170] width 17 height 7
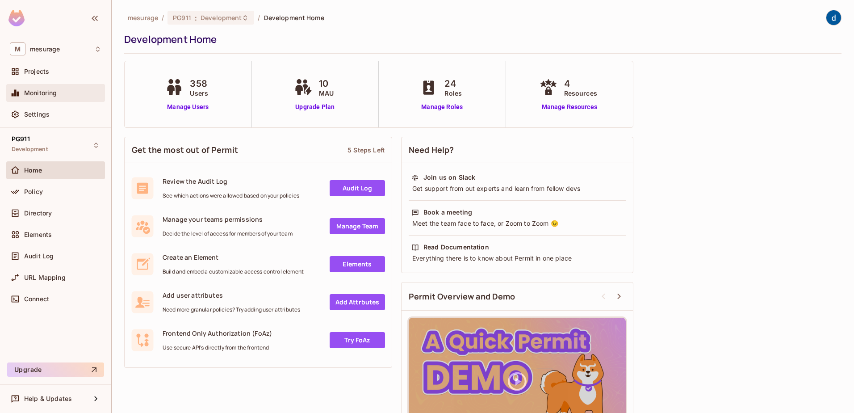
click at [36, 94] on span "Monitoring" at bounding box center [40, 92] width 33 height 7
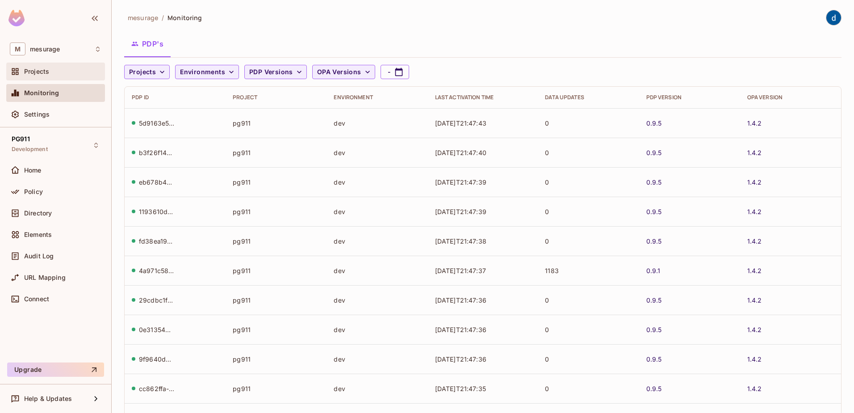
click at [35, 70] on span "Projects" at bounding box center [36, 71] width 25 height 7
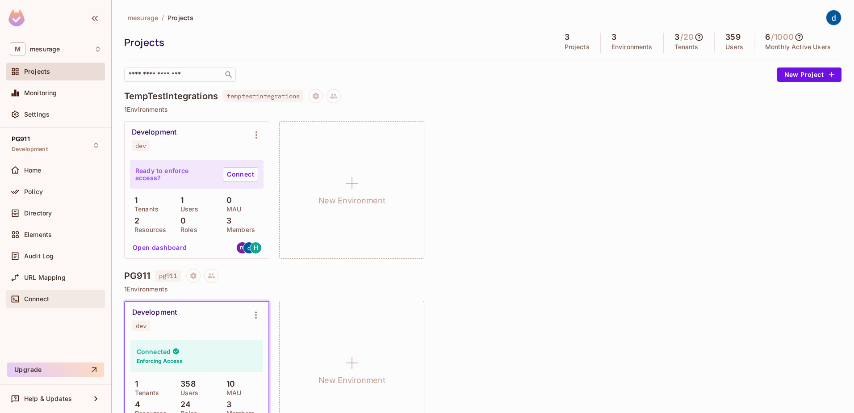
click at [31, 300] on span "Connect" at bounding box center [36, 298] width 25 height 7
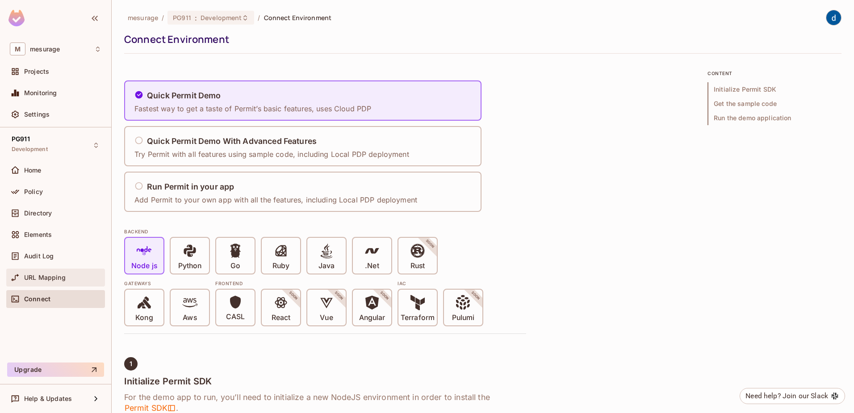
click at [44, 282] on div "URL Mapping" at bounding box center [56, 277] width 92 height 11
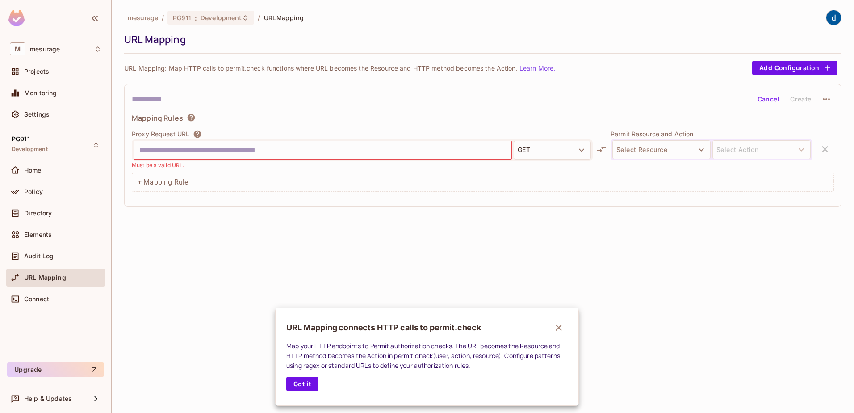
click at [36, 255] on div at bounding box center [427, 206] width 854 height 413
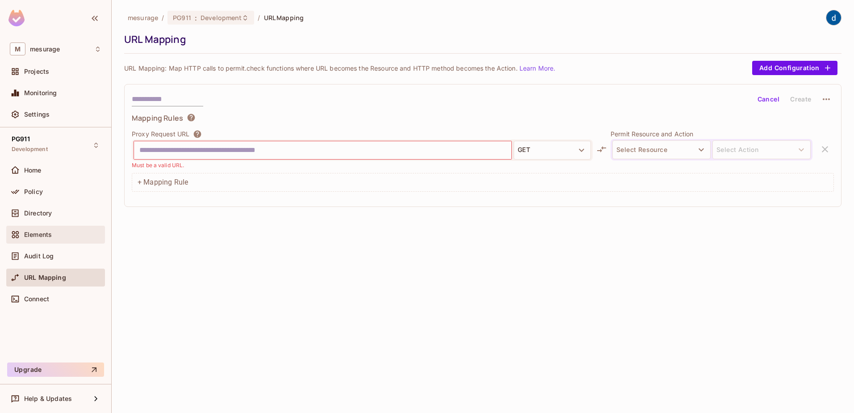
click at [34, 235] on span "Elements" at bounding box center [38, 234] width 28 height 7
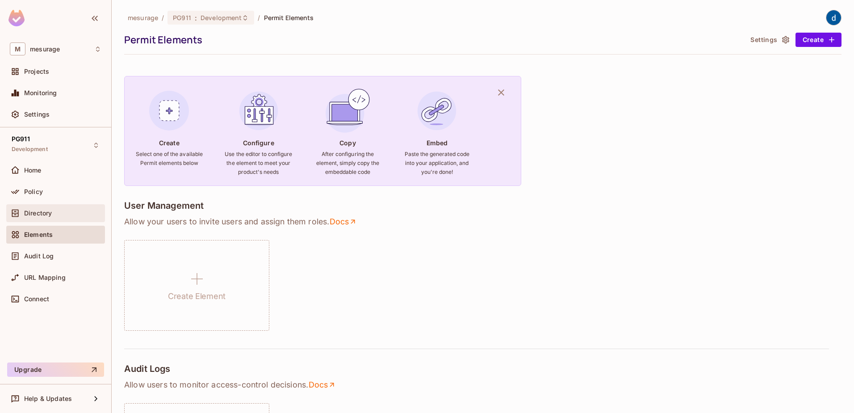
click at [32, 211] on span "Directory" at bounding box center [38, 213] width 28 height 7
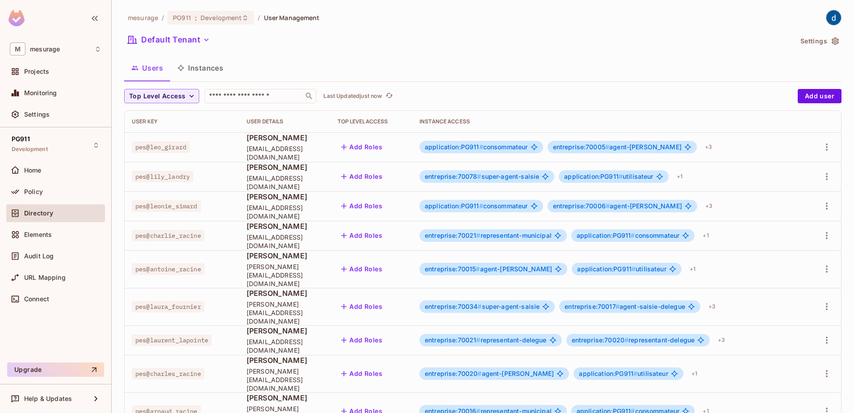
click at [203, 67] on button "Instances" at bounding box center [200, 68] width 60 height 22
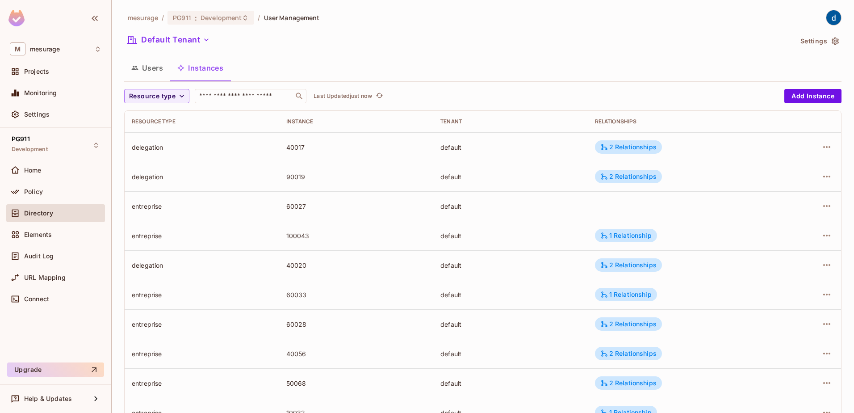
click at [150, 70] on button "Users" at bounding box center [147, 68] width 46 height 22
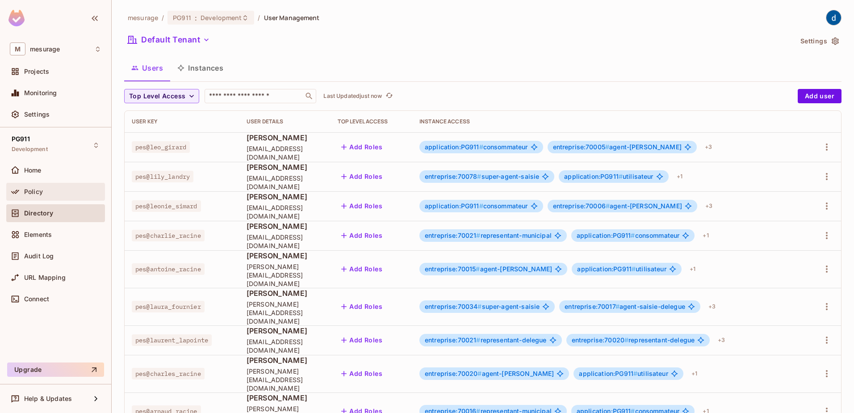
click at [26, 189] on span "Policy" at bounding box center [33, 191] width 19 height 7
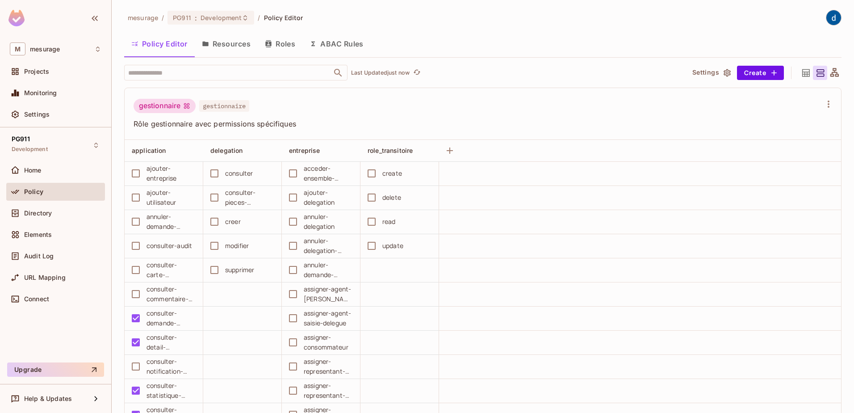
click at [229, 43] on button "Resources" at bounding box center [226, 44] width 63 height 22
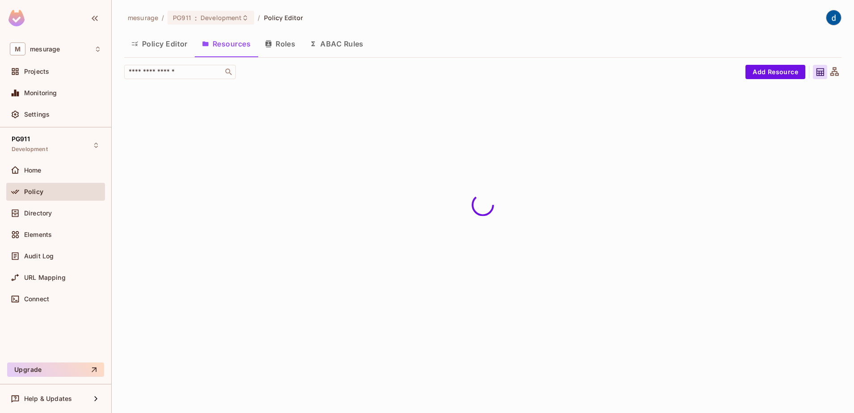
click at [229, 43] on div "mesurage / PG911 : Development / Policy Editor Policy Editor Resources Roles AB…" at bounding box center [483, 206] width 743 height 413
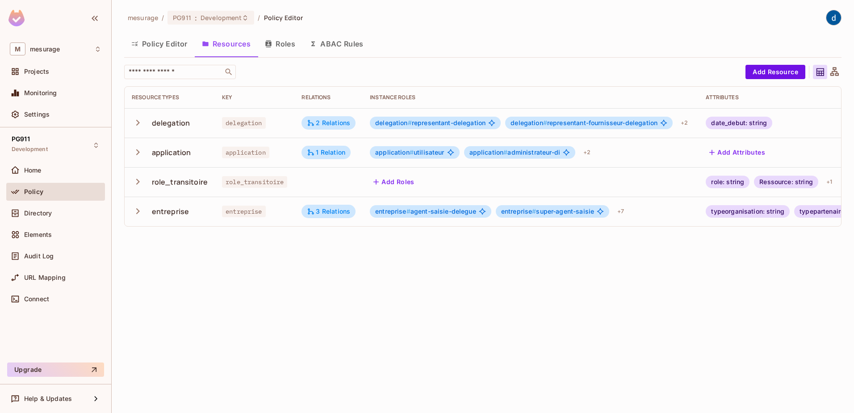
click at [138, 150] on icon "button" at bounding box center [138, 152] width 12 height 12
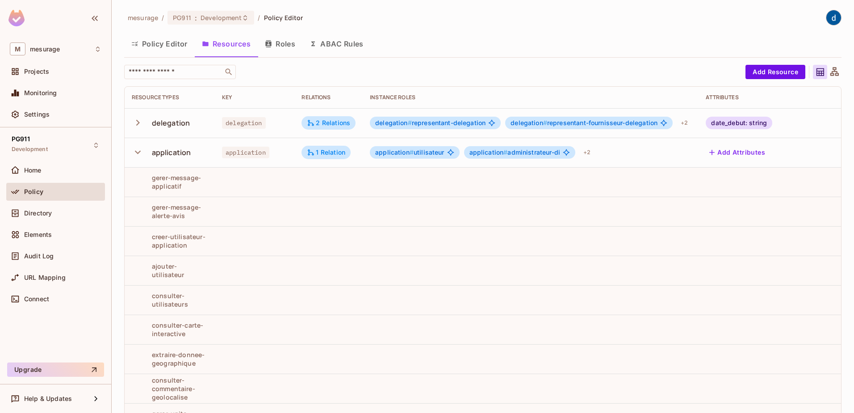
click at [172, 124] on div "delegation" at bounding box center [171, 123] width 38 height 10
click at [223, 71] on div "​" at bounding box center [180, 72] width 112 height 14
click at [164, 43] on button "Policy Editor" at bounding box center [159, 44] width 71 height 22
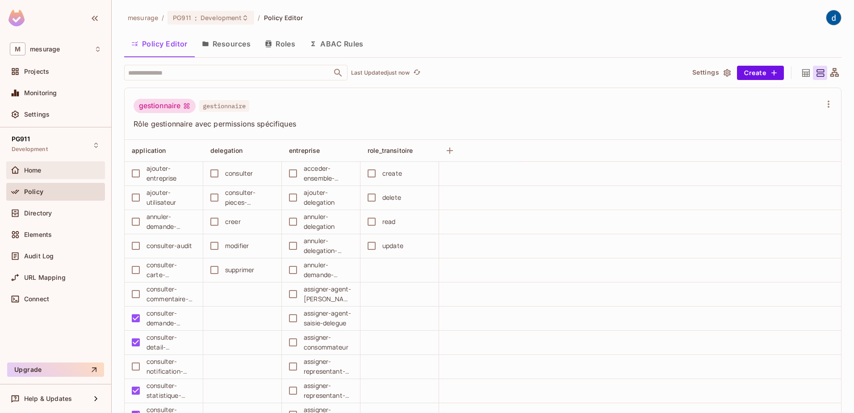
click at [29, 169] on span "Home" at bounding box center [32, 170] width 17 height 7
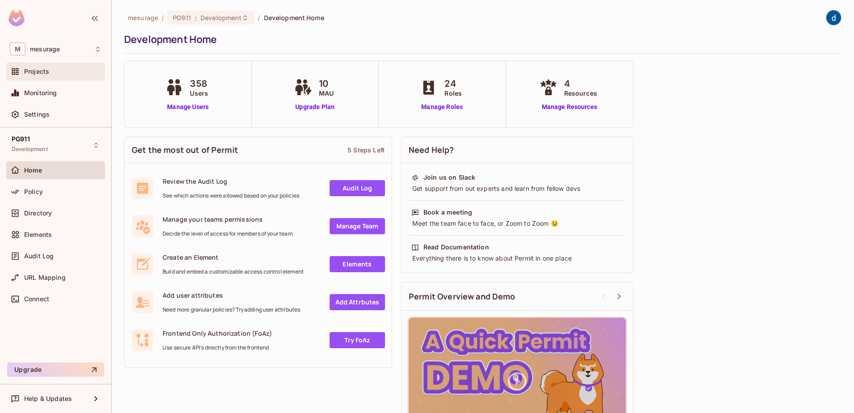
click at [31, 70] on span "Projects" at bounding box center [36, 71] width 25 height 7
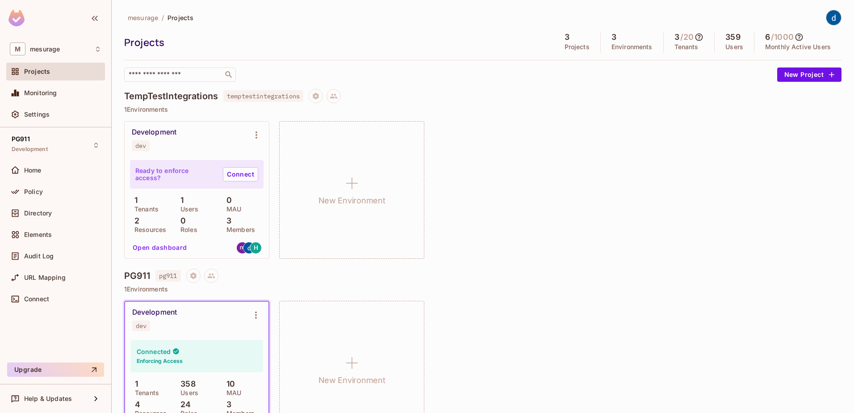
scroll to position [89, 0]
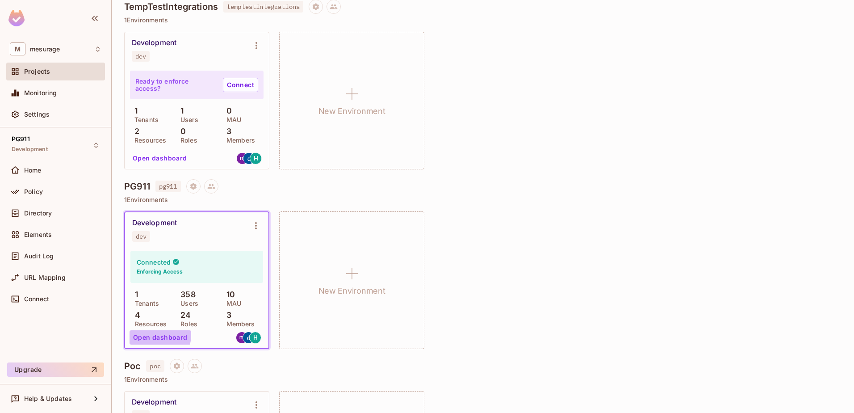
click at [157, 335] on button "Open dashboard" at bounding box center [161, 337] width 62 height 14
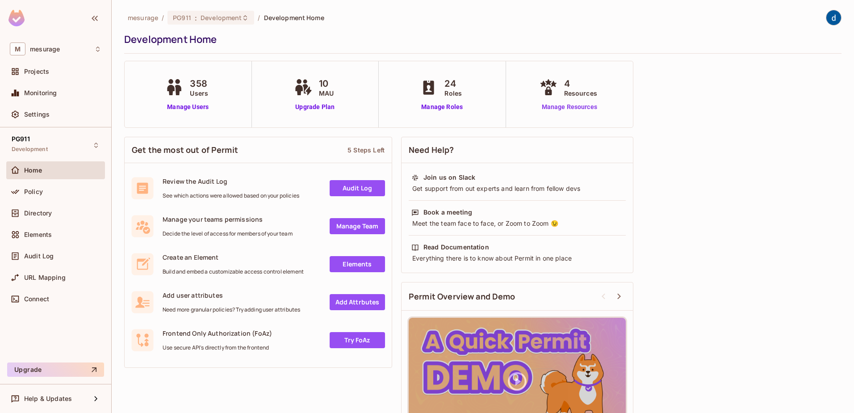
click at [565, 104] on link "Manage Resources" at bounding box center [570, 106] width 64 height 9
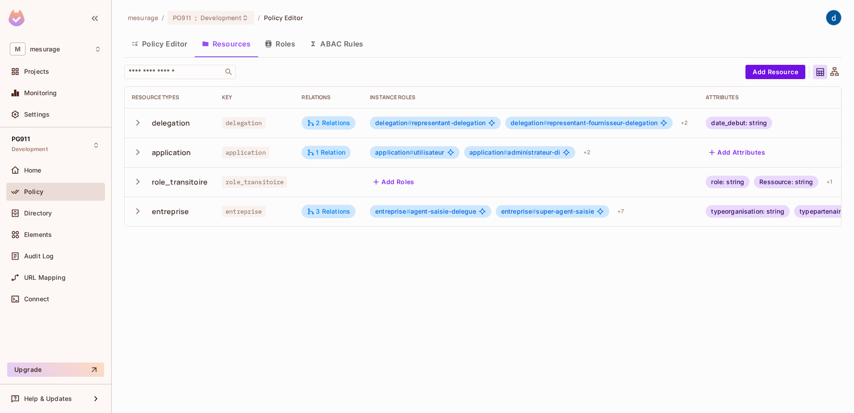
click at [822, 71] on icon at bounding box center [821, 72] width 8 height 8
click at [834, 72] on icon at bounding box center [834, 72] width 11 height 11
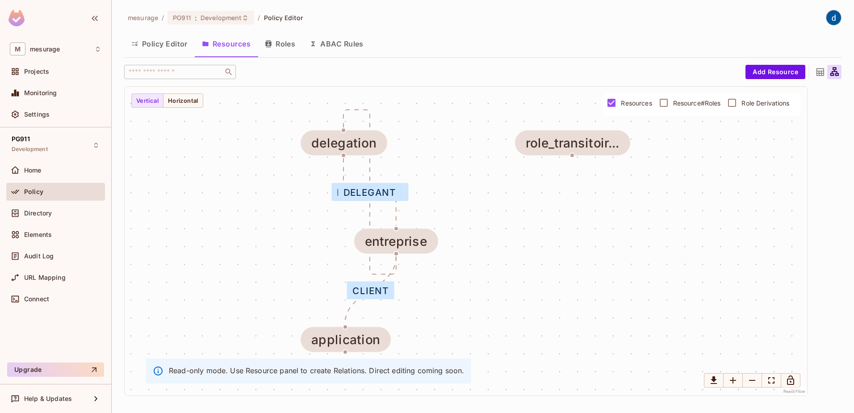
click at [819, 70] on icon at bounding box center [820, 72] width 11 height 11
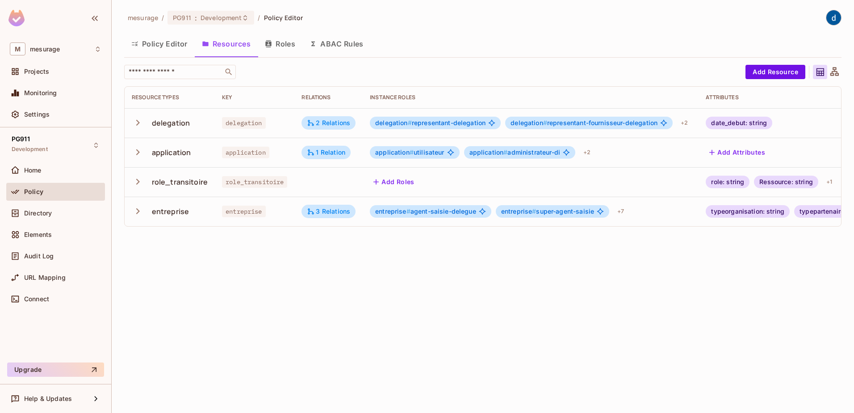
click at [153, 45] on button "Policy Editor" at bounding box center [159, 44] width 71 height 22
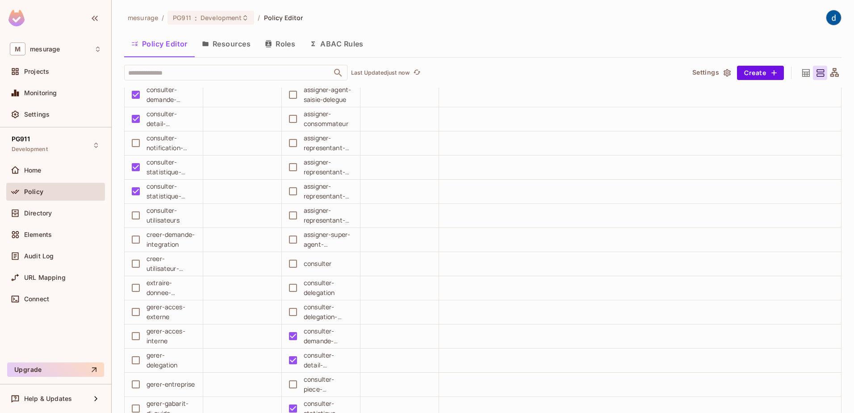
scroll to position [45, 0]
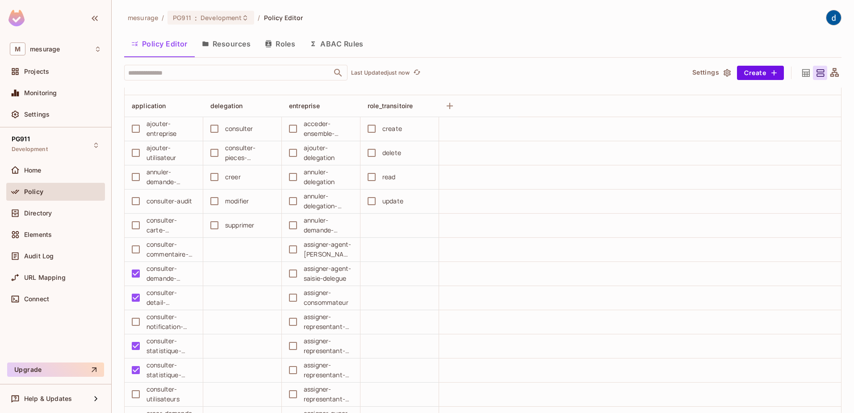
click at [221, 41] on button "Resources" at bounding box center [226, 44] width 63 height 22
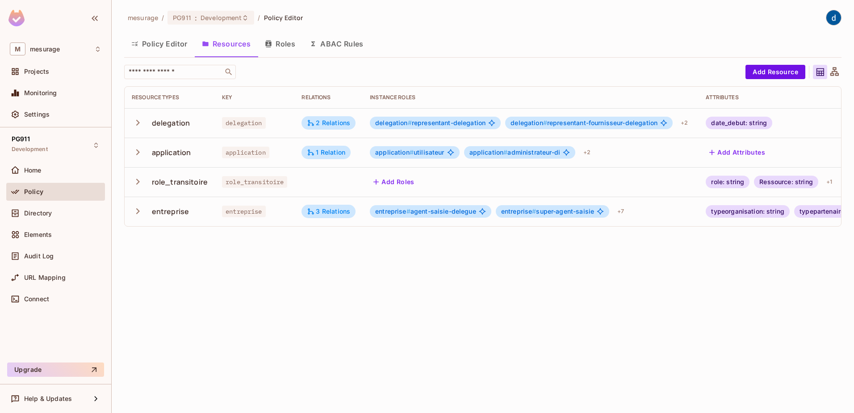
click at [161, 214] on div "entreprise" at bounding box center [171, 211] width 38 height 10
click at [331, 213] on div "3 Relations" at bounding box center [328, 211] width 43 height 8
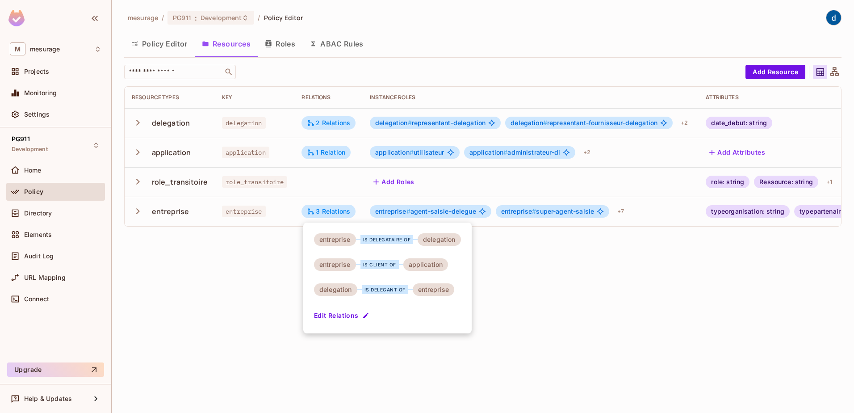
click at [395, 212] on div at bounding box center [427, 206] width 854 height 413
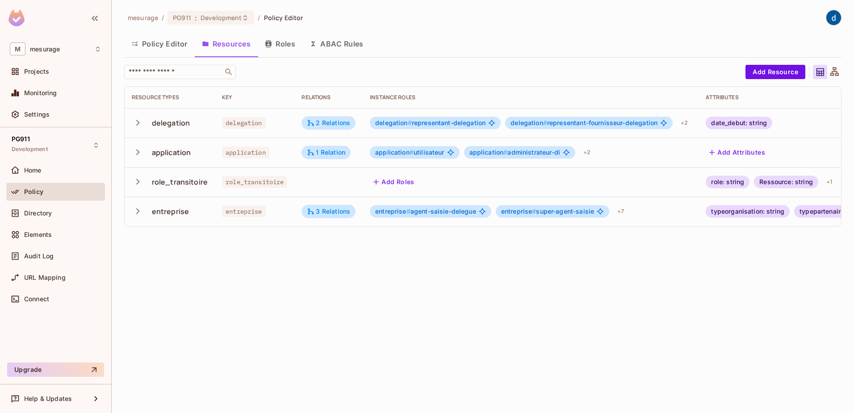
click at [436, 212] on span "entreprise # agent-saisie-delegue" at bounding box center [425, 211] width 101 height 7
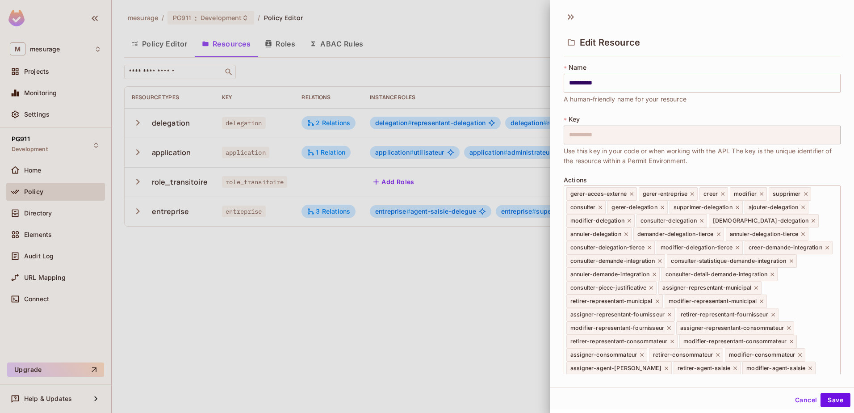
click at [458, 267] on div at bounding box center [427, 206] width 854 height 413
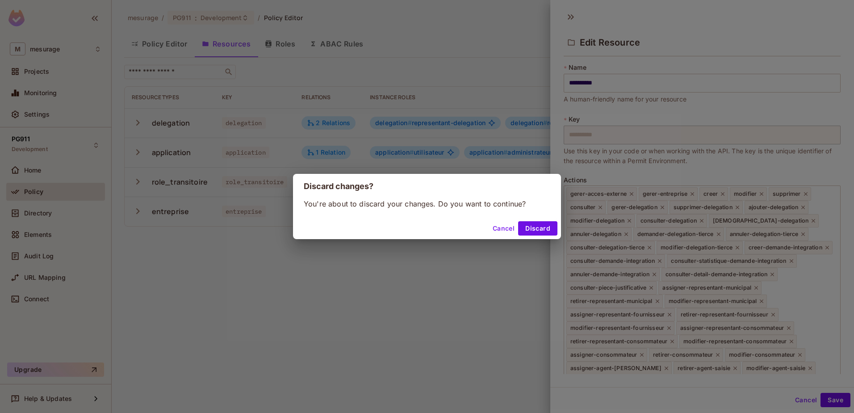
click at [501, 227] on button "Cancel" at bounding box center [503, 228] width 29 height 14
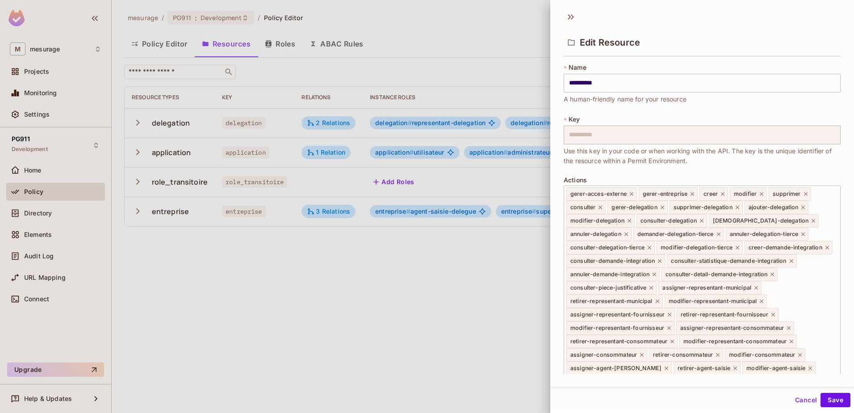
click at [803, 400] on button "Cancel" at bounding box center [806, 400] width 29 height 14
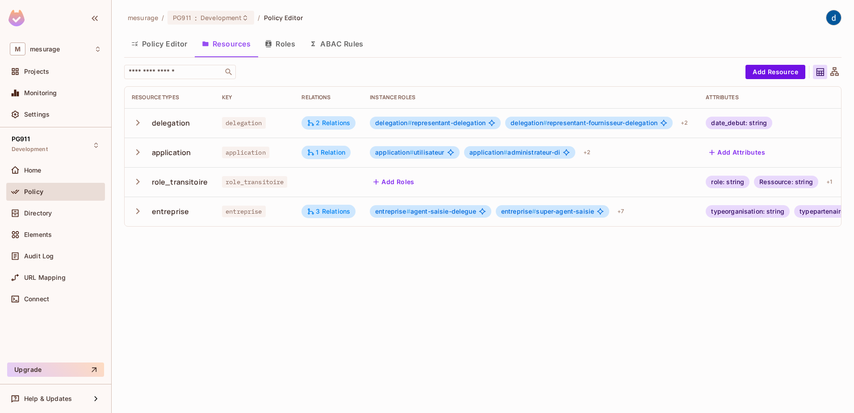
click at [552, 214] on span "entreprise # super-agent-saisie" at bounding box center [547, 211] width 93 height 7
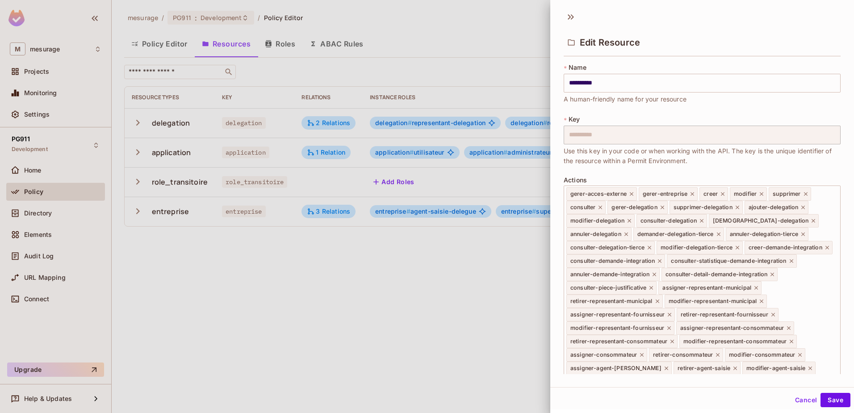
click at [412, 301] on div at bounding box center [427, 206] width 854 height 413
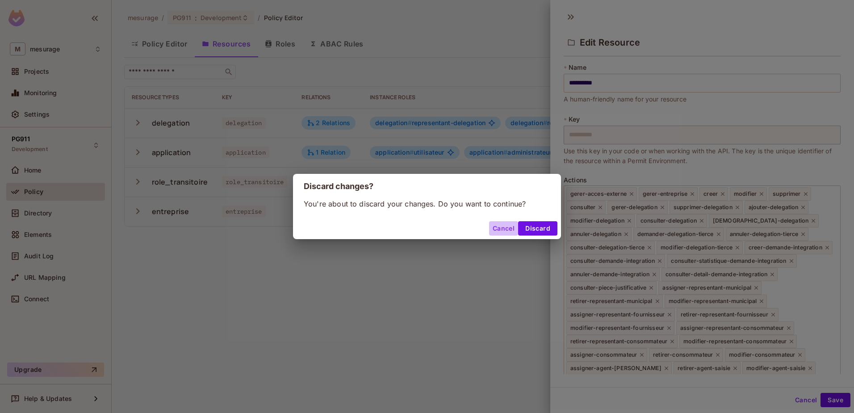
click at [497, 225] on button "Cancel" at bounding box center [503, 228] width 29 height 14
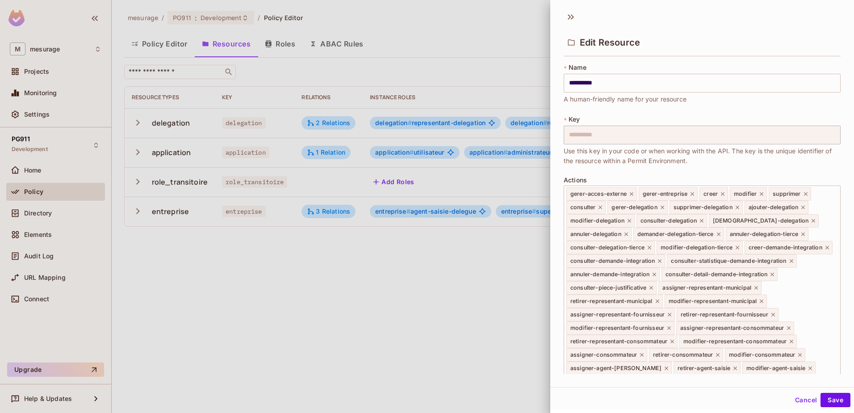
click at [801, 399] on button "Cancel" at bounding box center [806, 400] width 29 height 14
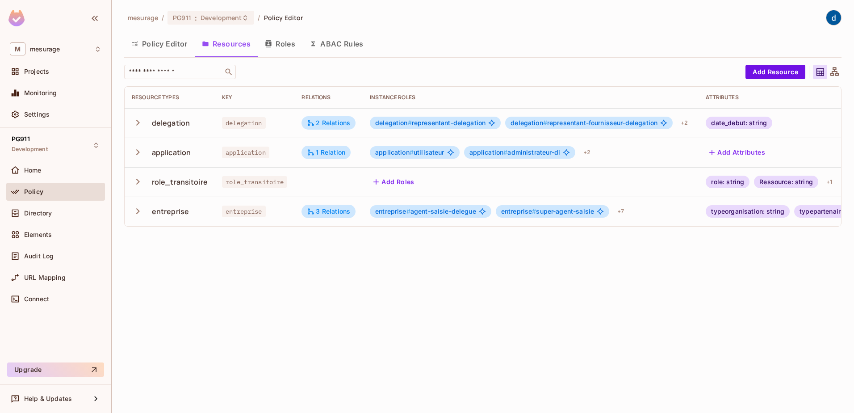
click at [228, 44] on button "Resources" at bounding box center [226, 44] width 63 height 22
click at [28, 74] on span "Projects" at bounding box center [36, 71] width 25 height 7
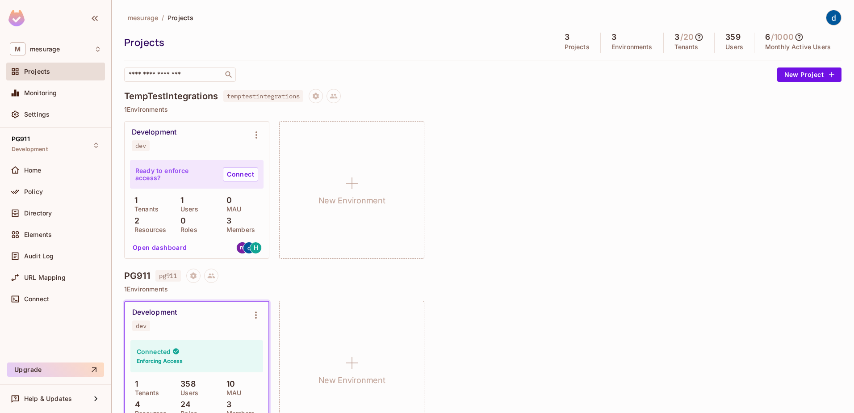
scroll to position [89, 0]
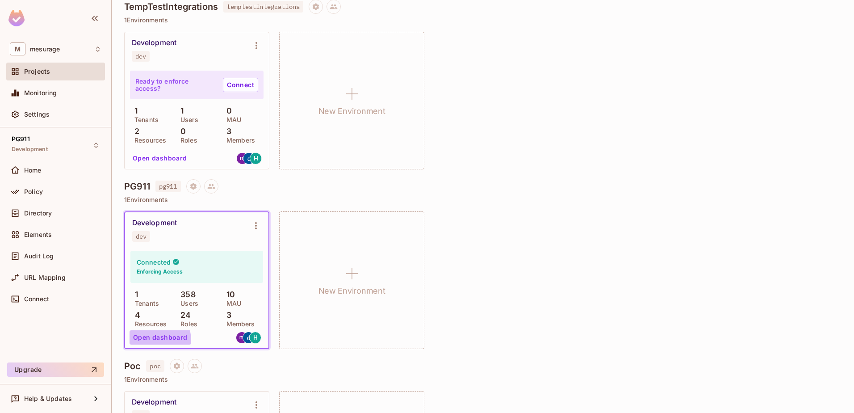
click at [154, 340] on button "Open dashboard" at bounding box center [161, 337] width 62 height 14
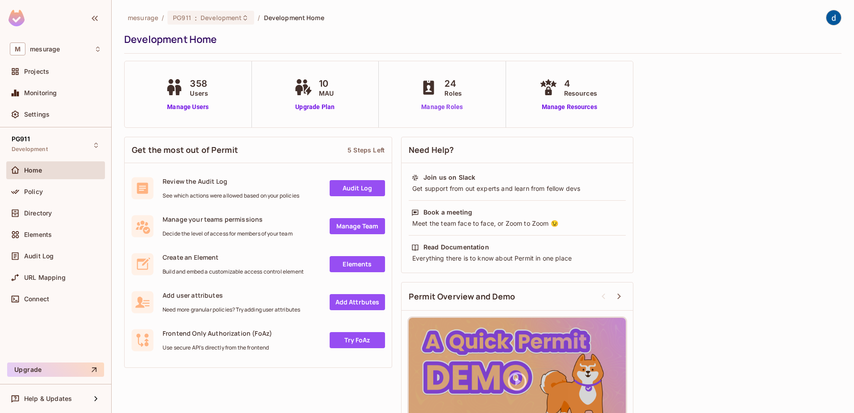
click at [440, 107] on link "Manage Roles" at bounding box center [442, 106] width 49 height 9
click at [188, 105] on link "Manage Users" at bounding box center [188, 106] width 50 height 9
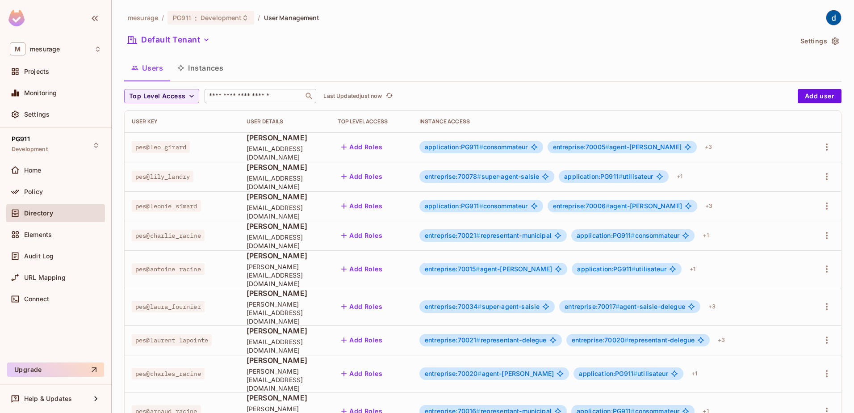
click at [233, 93] on input "text" at bounding box center [254, 96] width 94 height 9
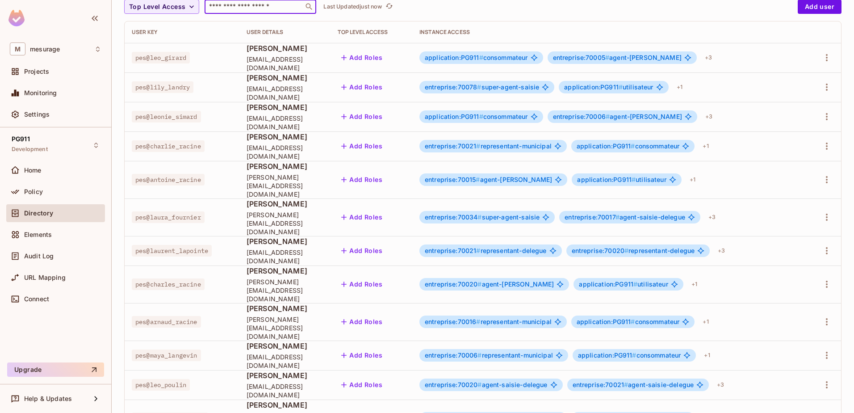
scroll to position [211, 0]
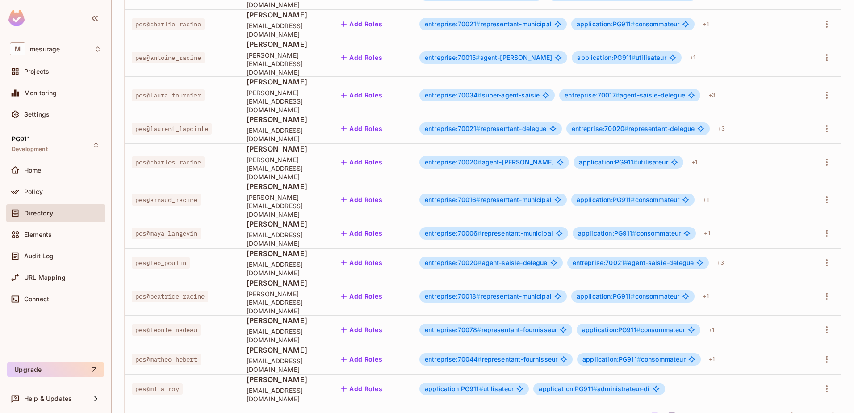
click at [665, 412] on button "2" at bounding box center [672, 419] width 14 height 14
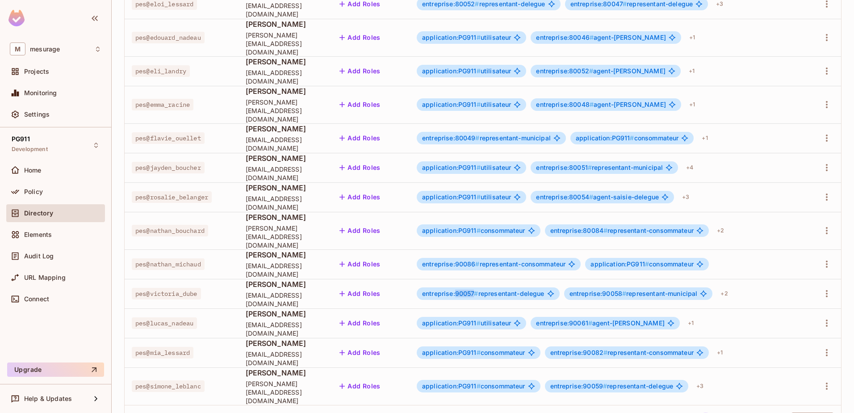
drag, startPoint x: 479, startPoint y: 264, endPoint x: 499, endPoint y: 263, distance: 20.1
click at [479, 290] on span "entreprise:90057 #" at bounding box center [450, 294] width 56 height 8
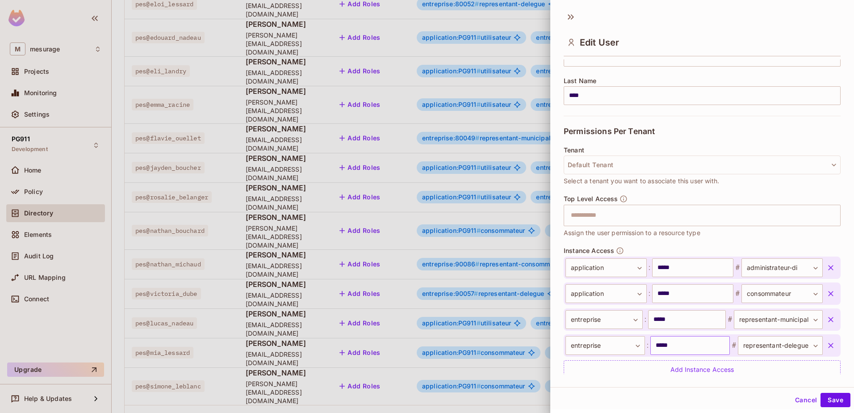
scroll to position [1, 0]
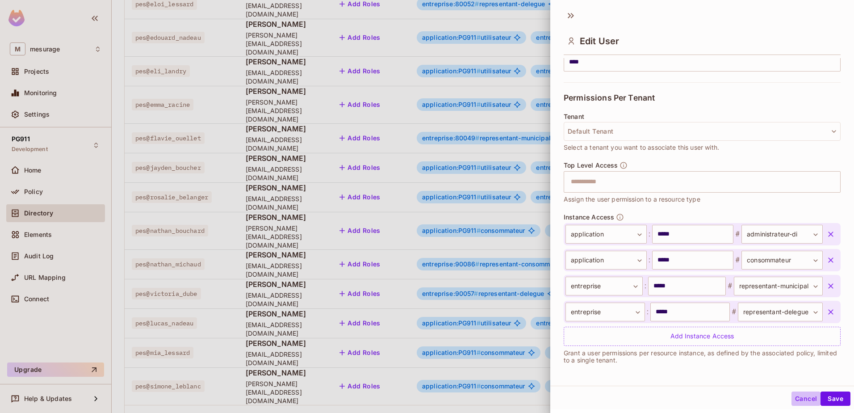
click at [795, 398] on button "Cancel" at bounding box center [806, 398] width 29 height 14
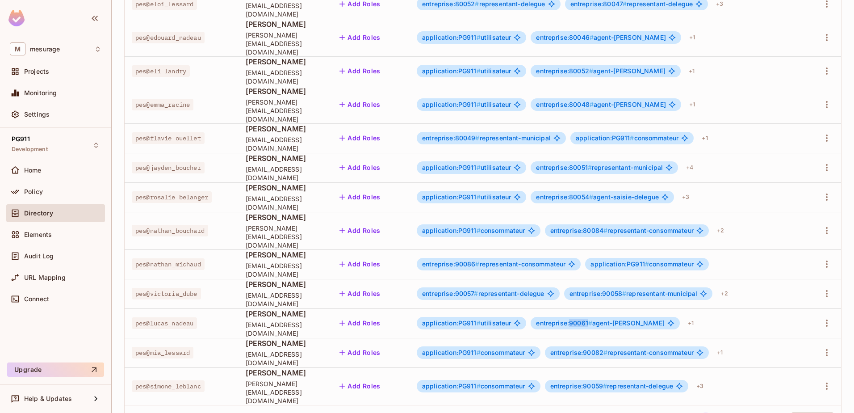
drag, startPoint x: 591, startPoint y: 291, endPoint x: 611, endPoint y: 292, distance: 20.1
click at [592, 319] on span "entreprise:90061 #" at bounding box center [564, 323] width 56 height 8
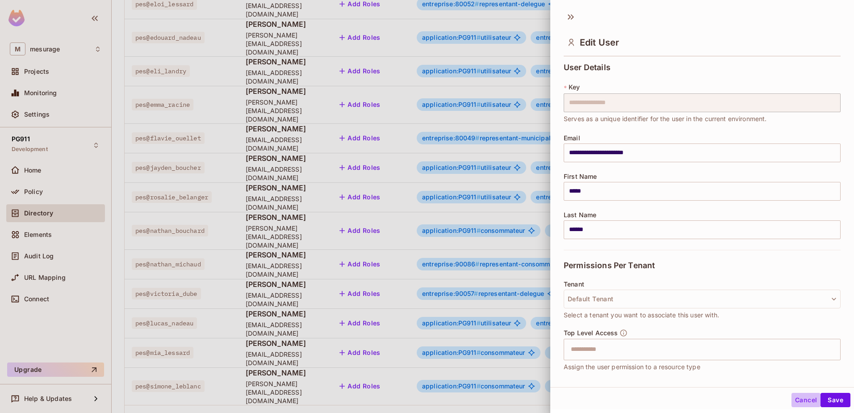
click at [802, 402] on button "Cancel" at bounding box center [806, 400] width 29 height 14
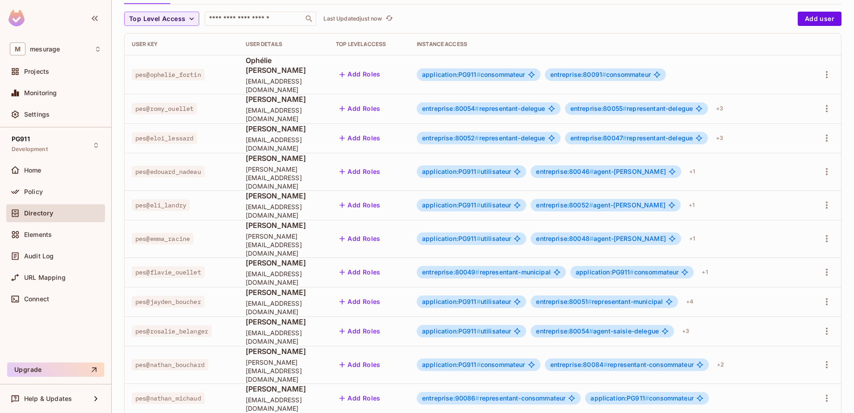
scroll to position [0, 0]
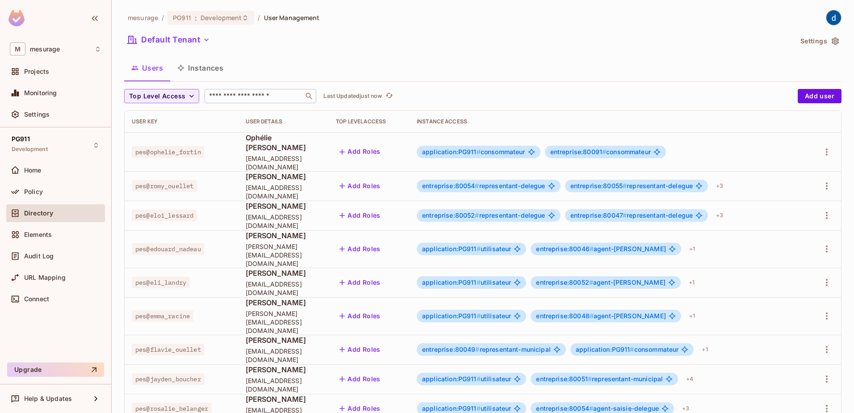
click at [231, 100] on input "text" at bounding box center [254, 96] width 94 height 9
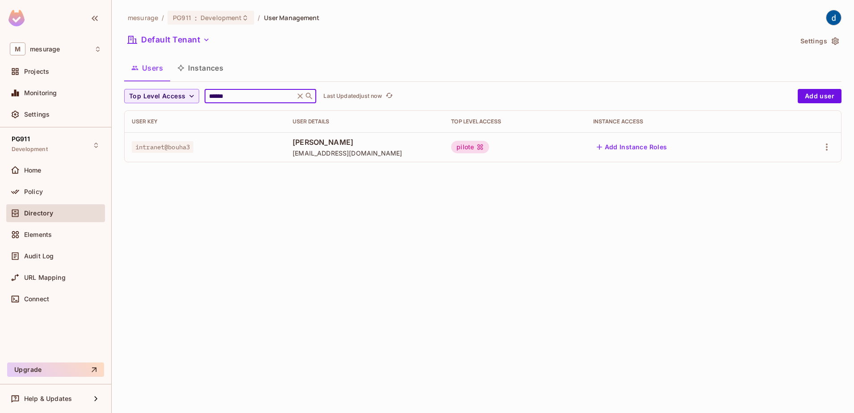
type input "******"
click at [647, 147] on button "Add Instance Roles" at bounding box center [632, 147] width 78 height 14
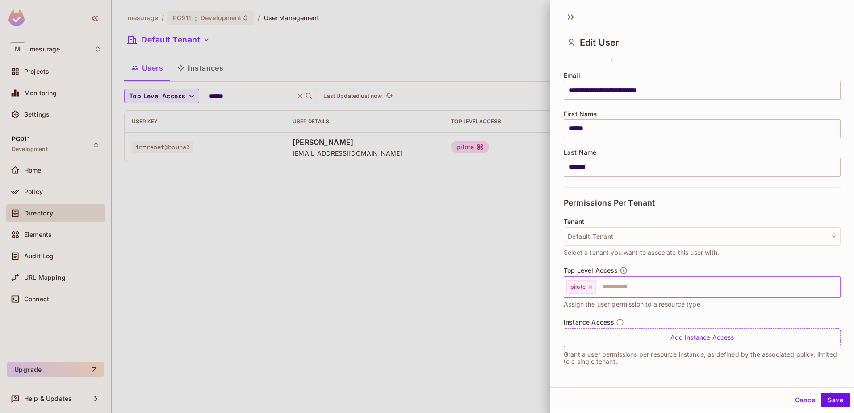
scroll to position [1, 0]
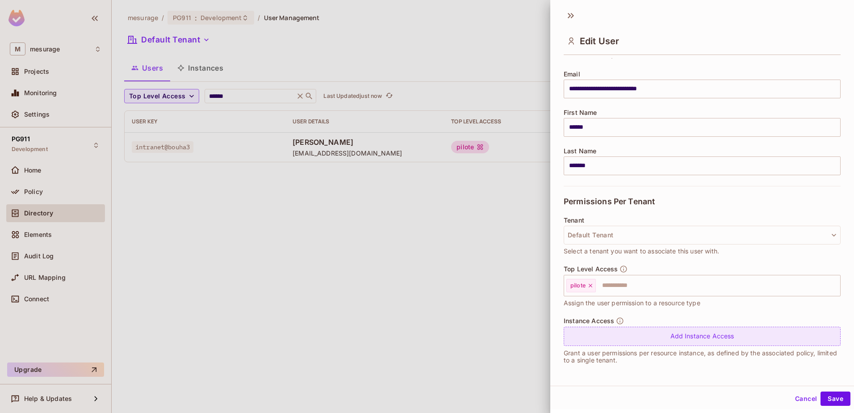
click at [651, 338] on div "Add Instance Access" at bounding box center [702, 336] width 277 height 19
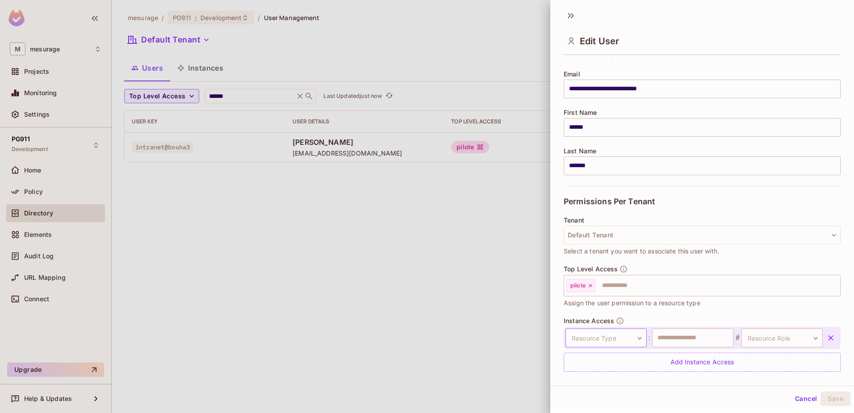
click at [605, 343] on body "**********" at bounding box center [427, 206] width 854 height 413
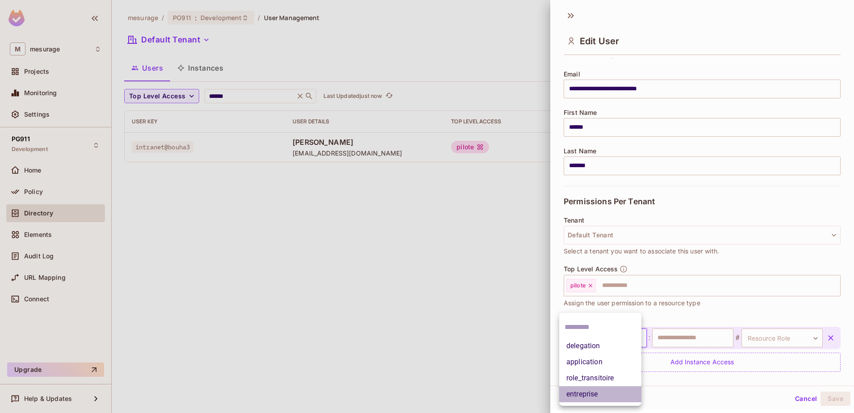
click at [577, 394] on li "entreprise" at bounding box center [600, 394] width 82 height 16
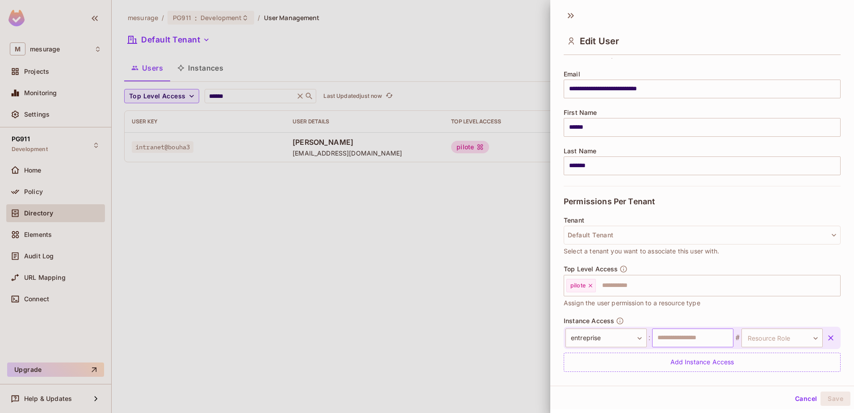
click at [668, 339] on input "text" at bounding box center [692, 337] width 81 height 19
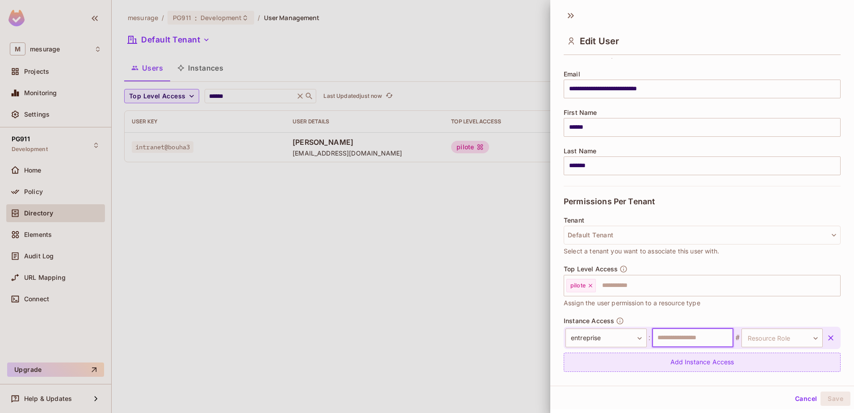
paste input "**********"
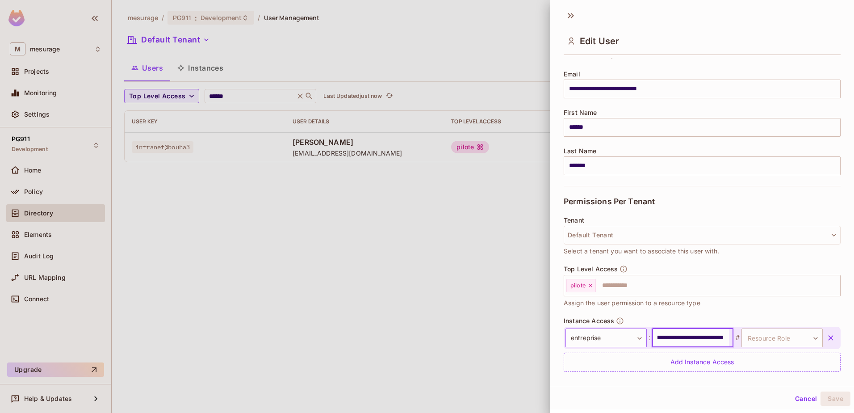
scroll to position [0, 0]
drag, startPoint x: 718, startPoint y: 337, endPoint x: 611, endPoint y: 344, distance: 106.6
click at [611, 344] on div "**********" at bounding box center [694, 337] width 257 height 19
type input "*****"
click at [760, 336] on body "**********" at bounding box center [427, 206] width 854 height 413
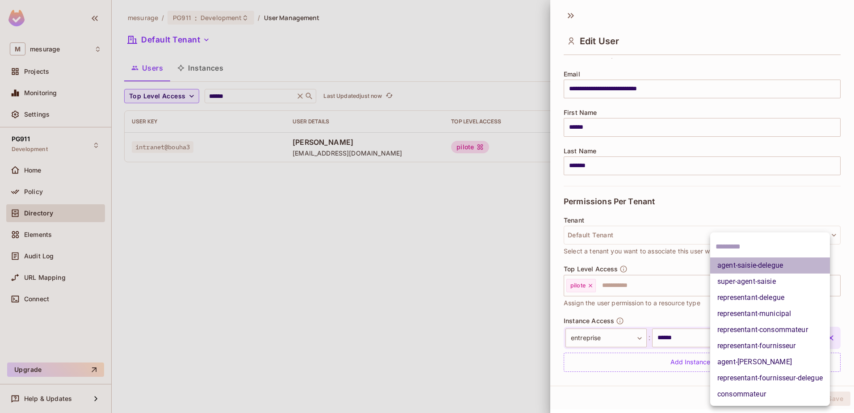
click at [750, 263] on li "agent-saisie-delegue" at bounding box center [770, 265] width 120 height 16
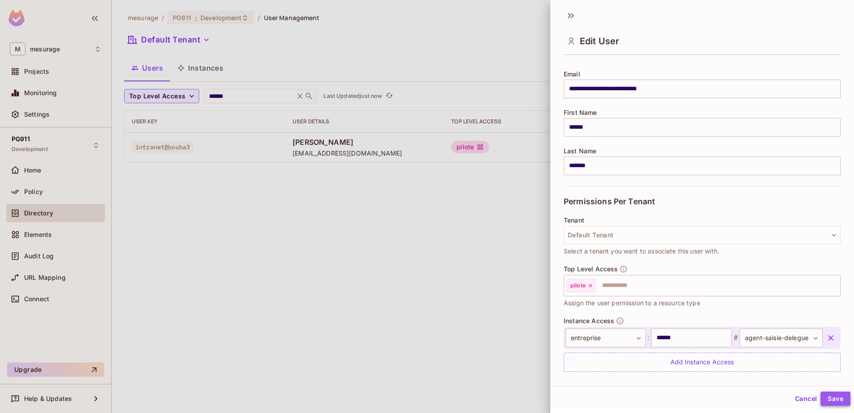
click at [826, 396] on button "Save" at bounding box center [836, 398] width 30 height 14
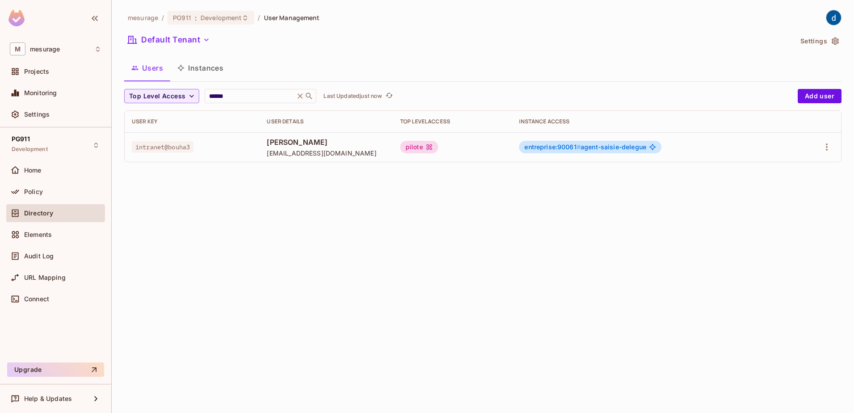
click at [413, 304] on div "mesurage / PG911 : Development / User Management Default Tenant Settings Users …" at bounding box center [483, 206] width 743 height 413
